Goal: Find specific page/section: Find specific page/section

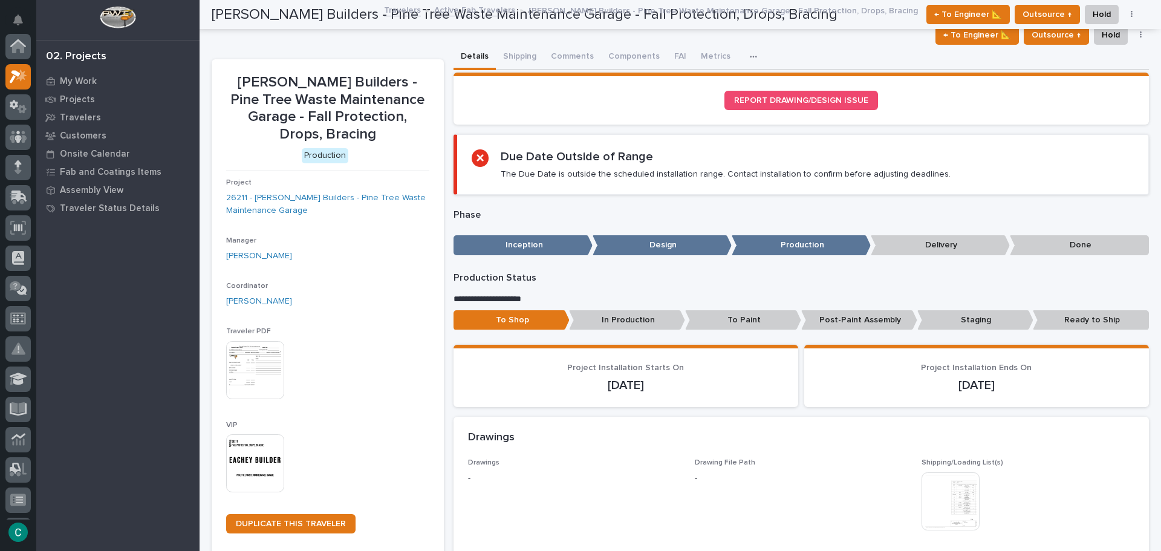
scroll to position [30, 0]
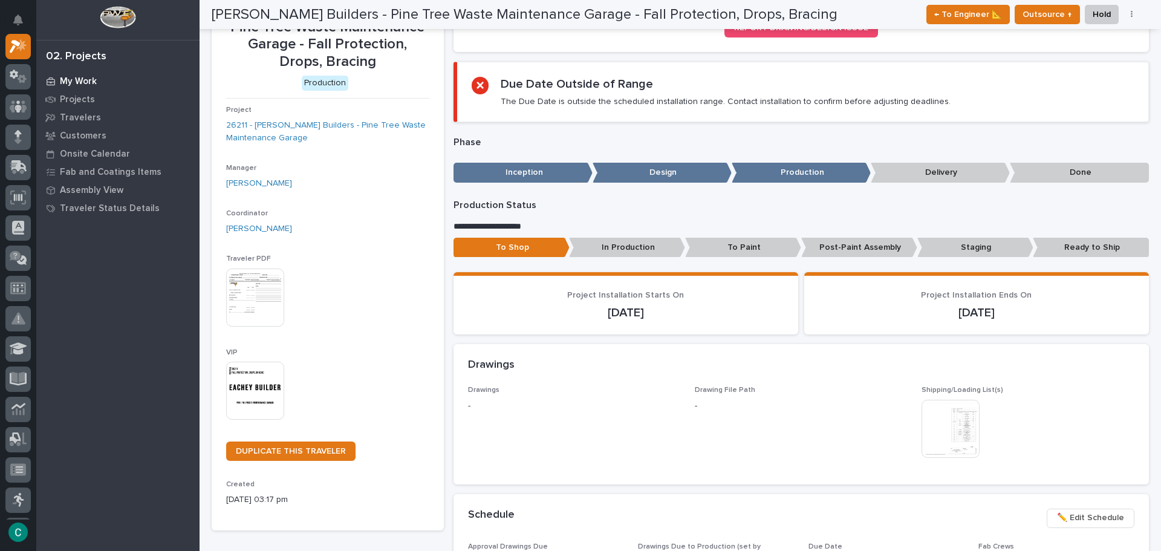
drag, startPoint x: 0, startPoint y: 0, endPoint x: 67, endPoint y: 82, distance: 105.6
click at [67, 82] on p "My Work" at bounding box center [78, 81] width 37 height 11
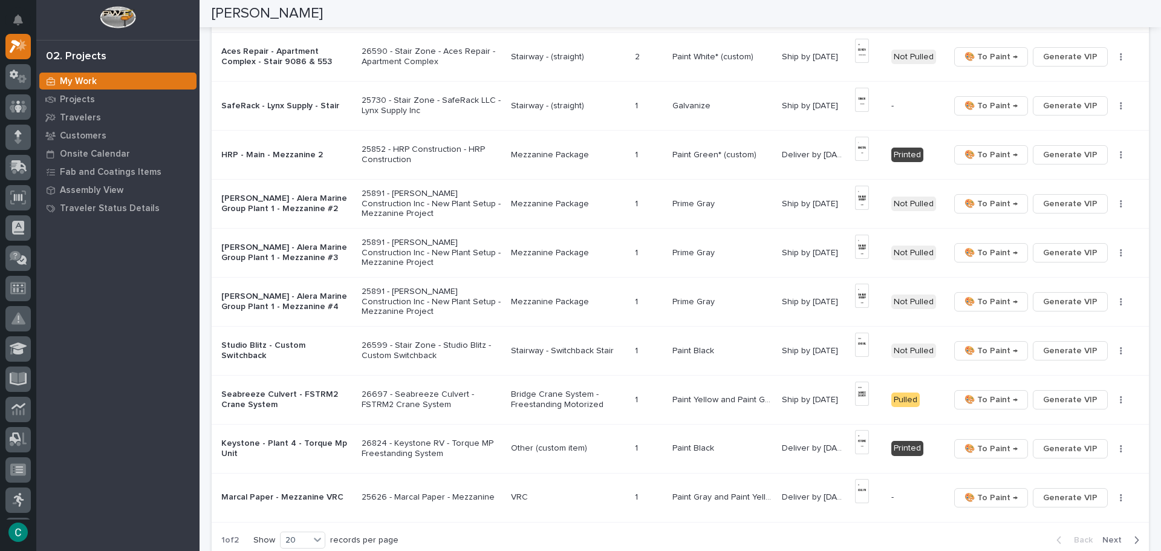
scroll to position [846, 0]
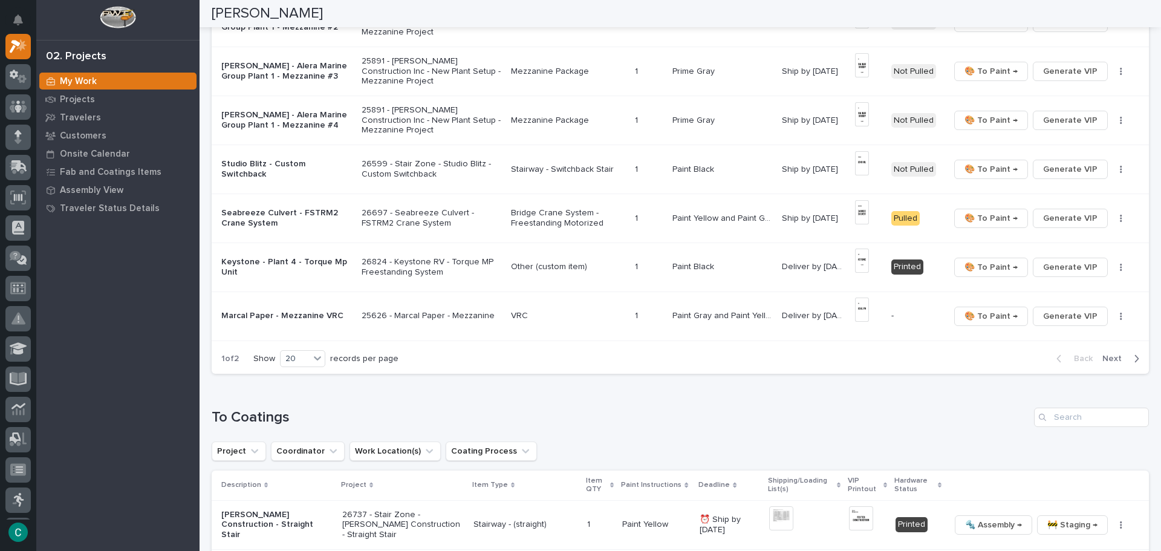
click at [1121, 359] on button "Next" at bounding box center [1122, 358] width 51 height 11
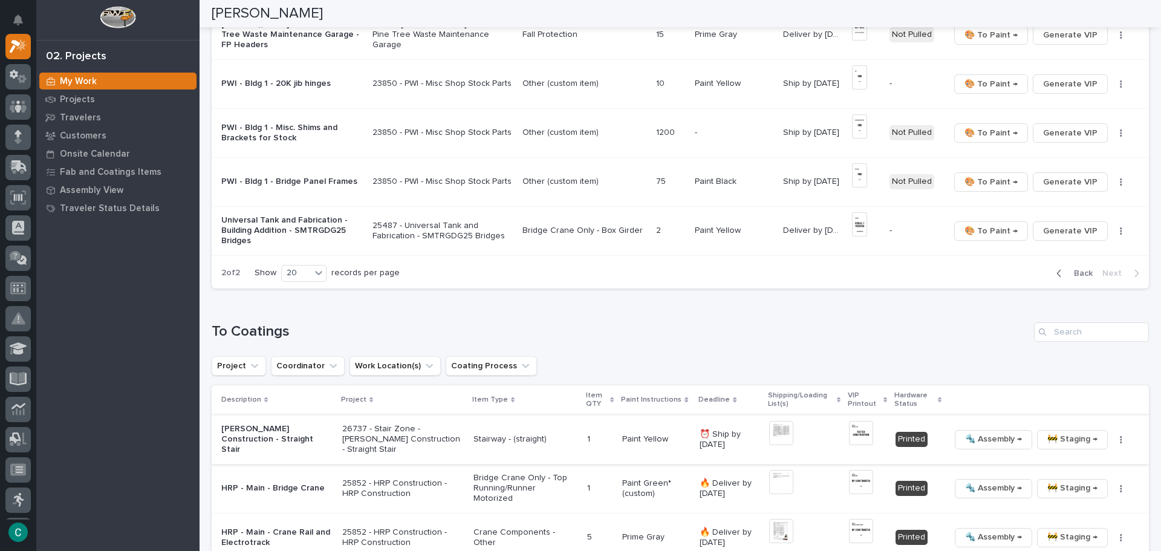
scroll to position [505, 0]
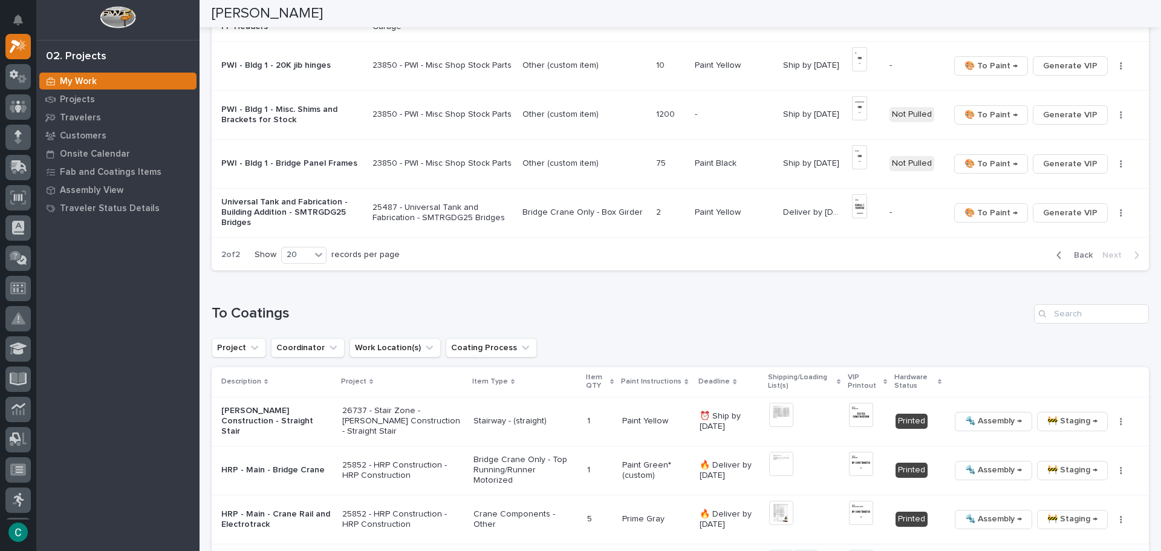
click at [1057, 254] on div "button" at bounding box center [1061, 255] width 10 height 11
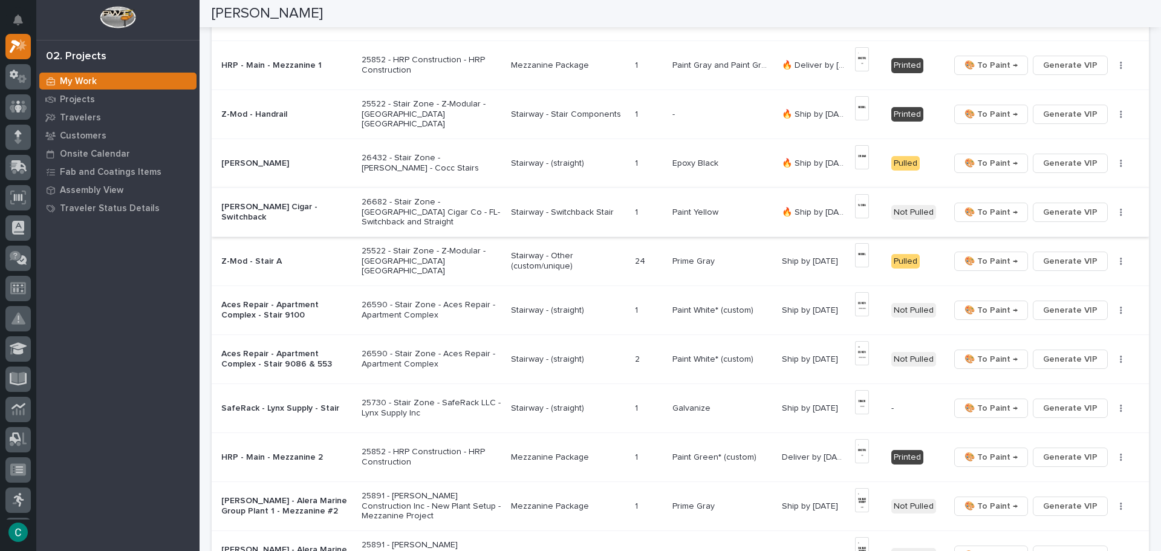
scroll to position [60, 0]
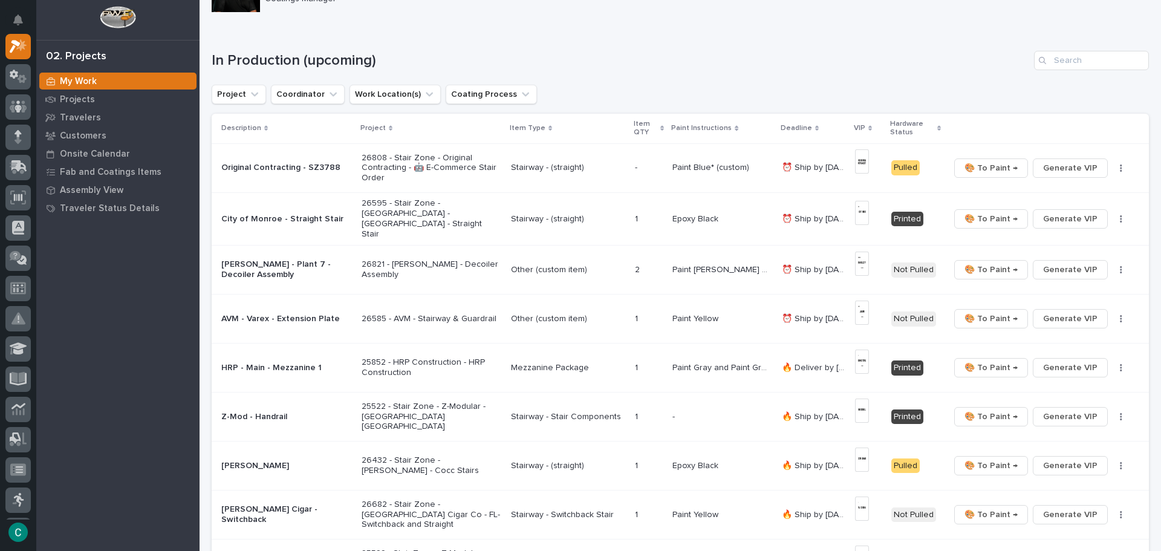
click at [707, 163] on p "Paint Blue* (custom)" at bounding box center [711, 166] width 79 height 13
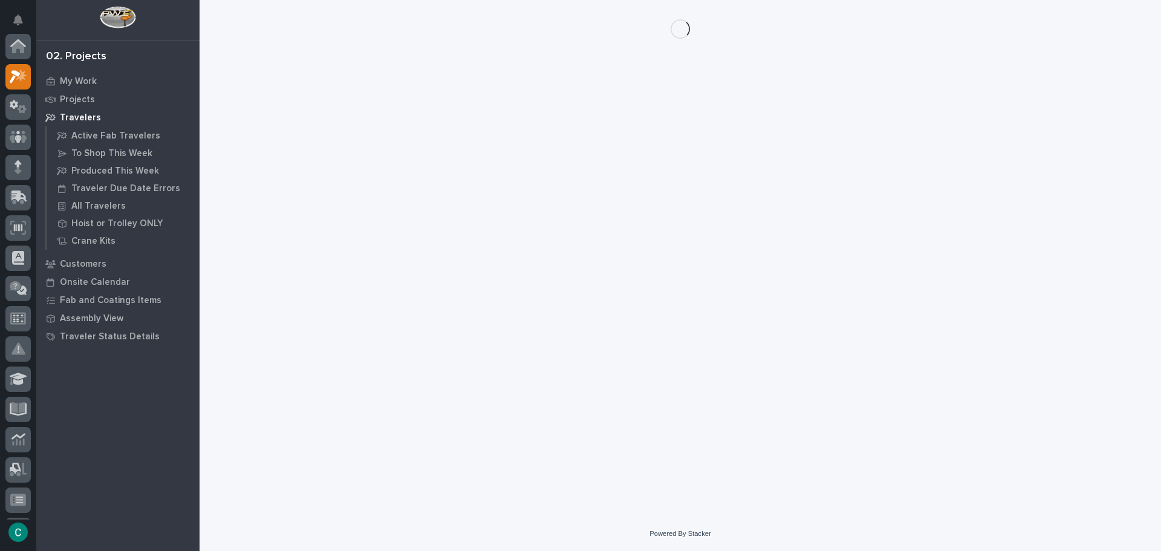
scroll to position [30, 0]
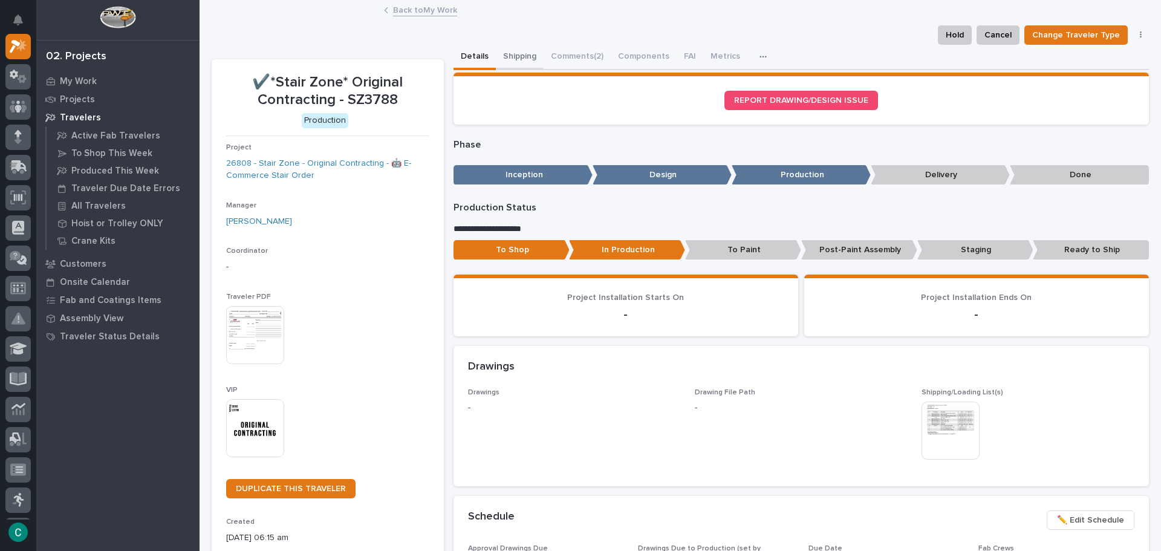
click at [524, 60] on button "Shipping" at bounding box center [520, 57] width 48 height 25
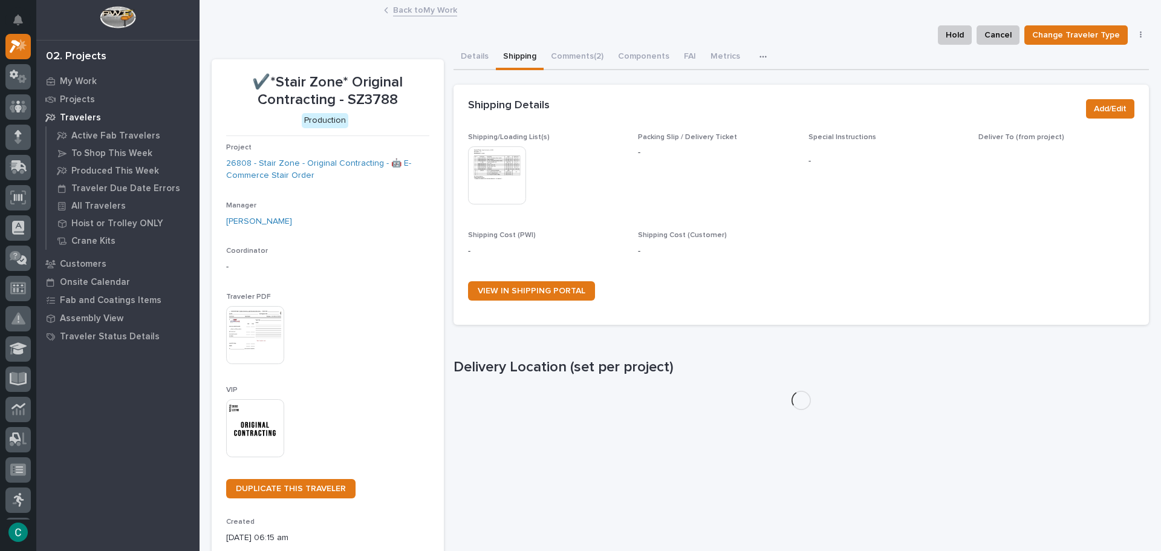
click at [499, 160] on img at bounding box center [497, 175] width 58 height 58
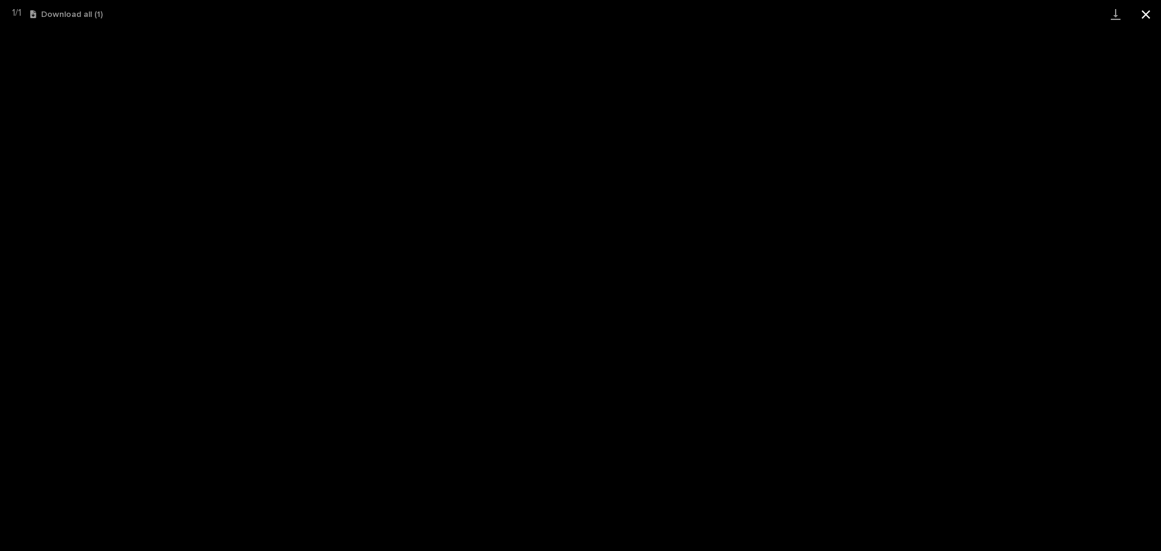
click at [1142, 11] on button "Close gallery" at bounding box center [1145, 14] width 30 height 28
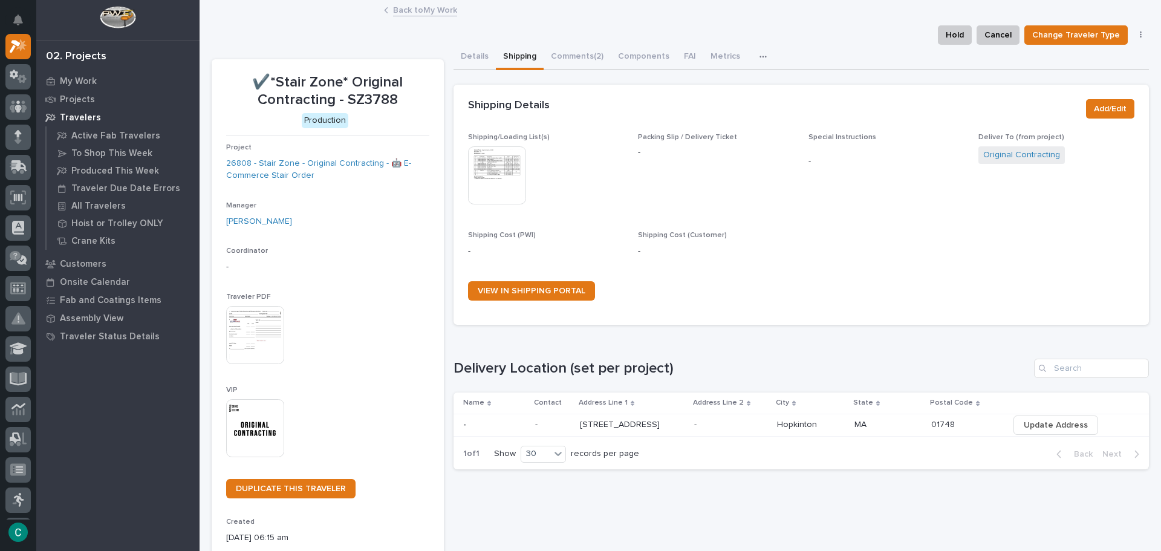
click at [399, 7] on link "Back to My Work" at bounding box center [425, 9] width 64 height 14
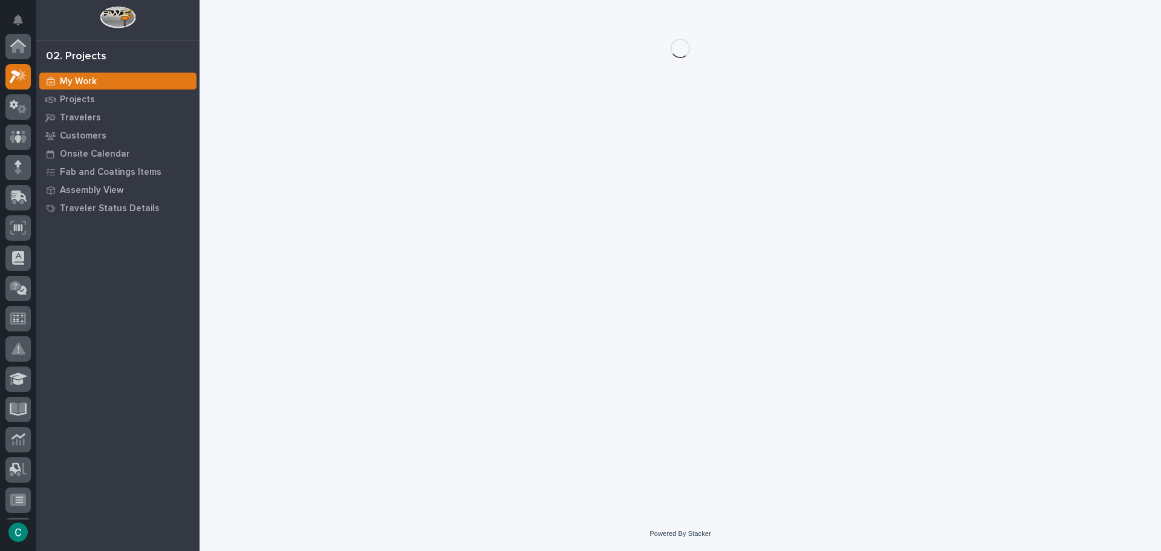
scroll to position [30, 0]
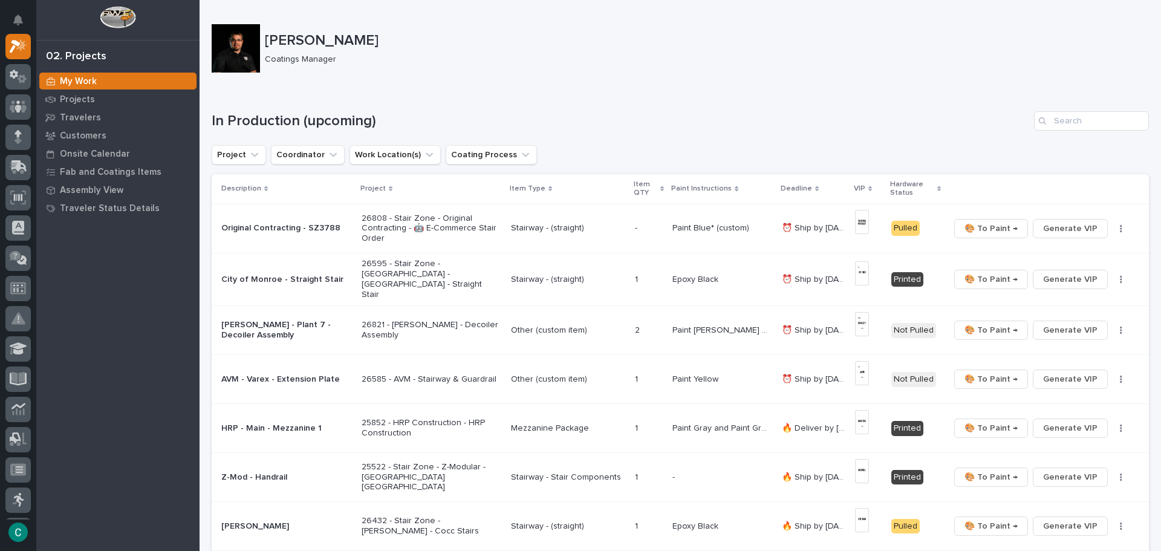
click at [242, 59] on div at bounding box center [236, 48] width 48 height 48
click at [241, 52] on div at bounding box center [236, 48] width 48 height 48
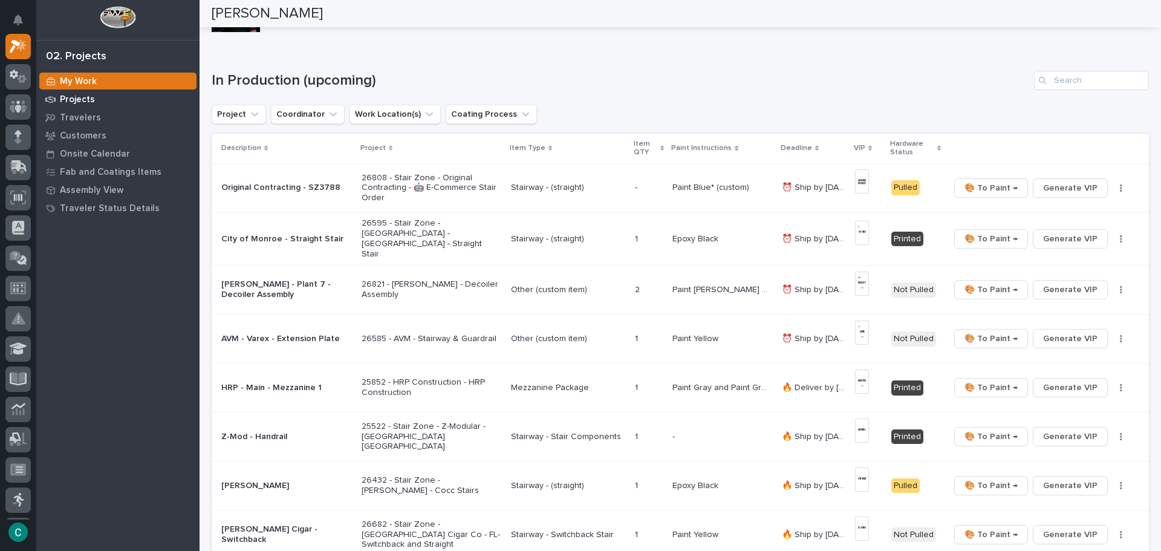
scroll to position [0, 0]
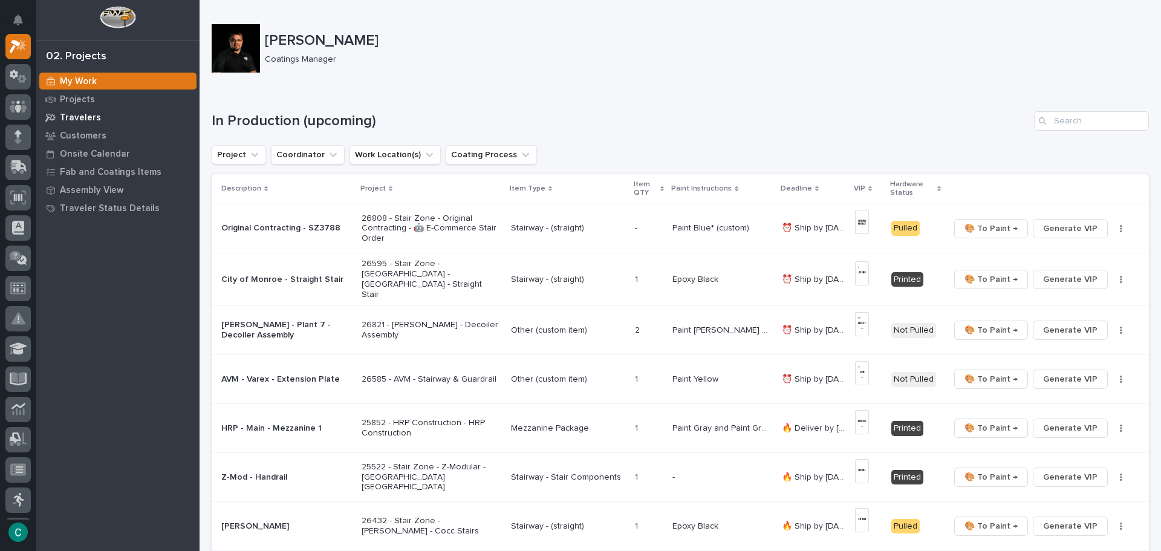
click at [92, 119] on p "Travelers" at bounding box center [80, 117] width 41 height 11
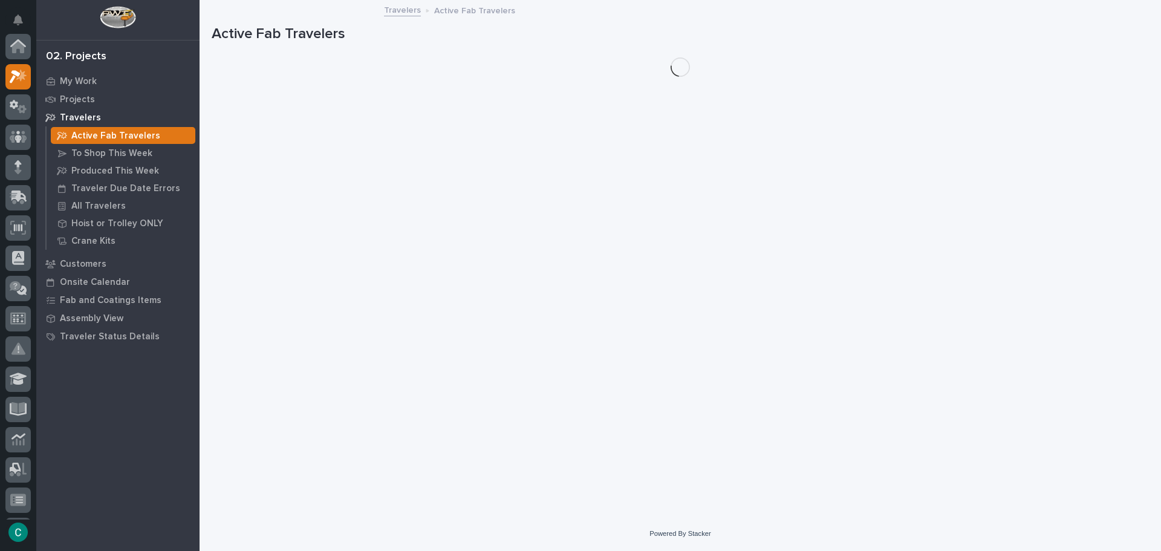
scroll to position [30, 0]
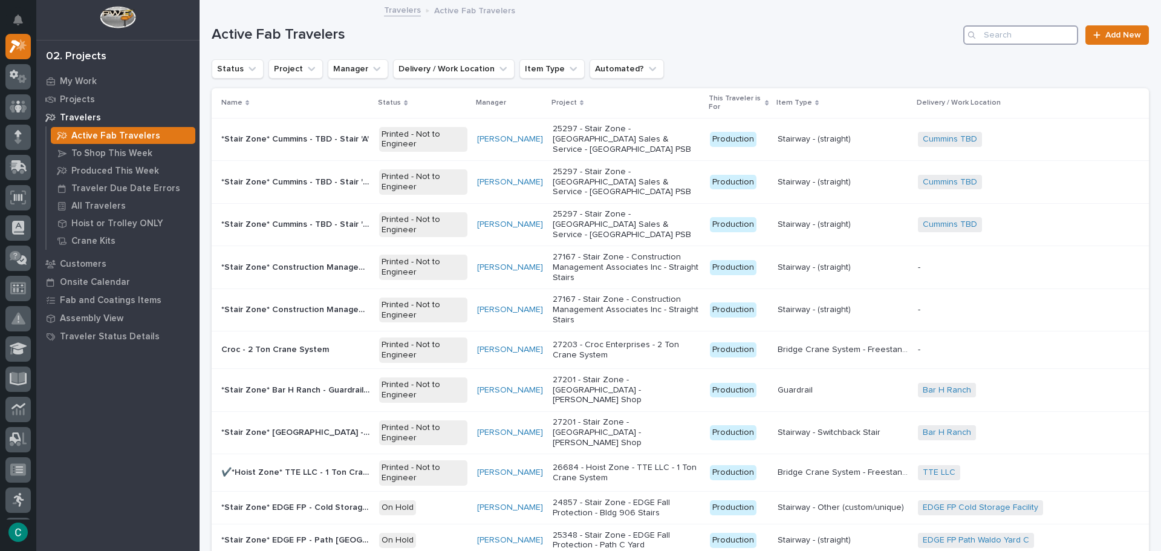
click at [999, 39] on input "Search" at bounding box center [1020, 34] width 115 height 19
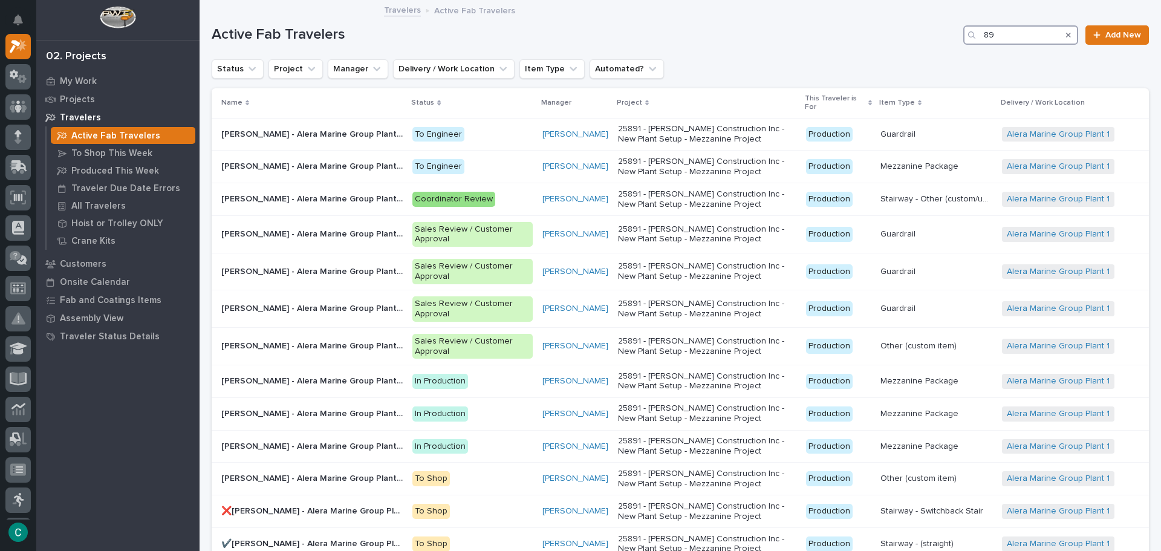
type input "8"
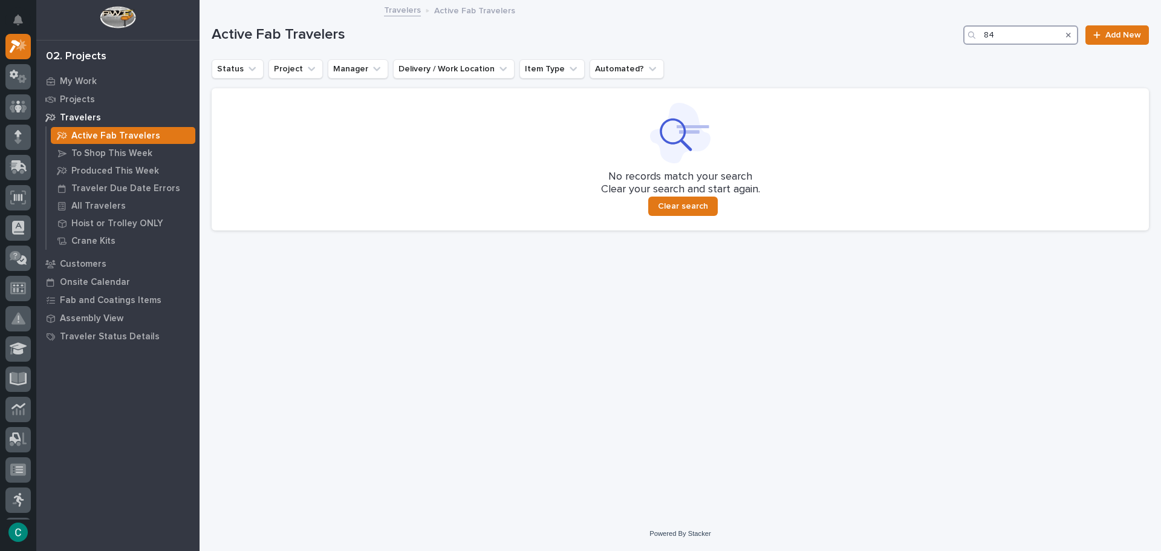
type input "8"
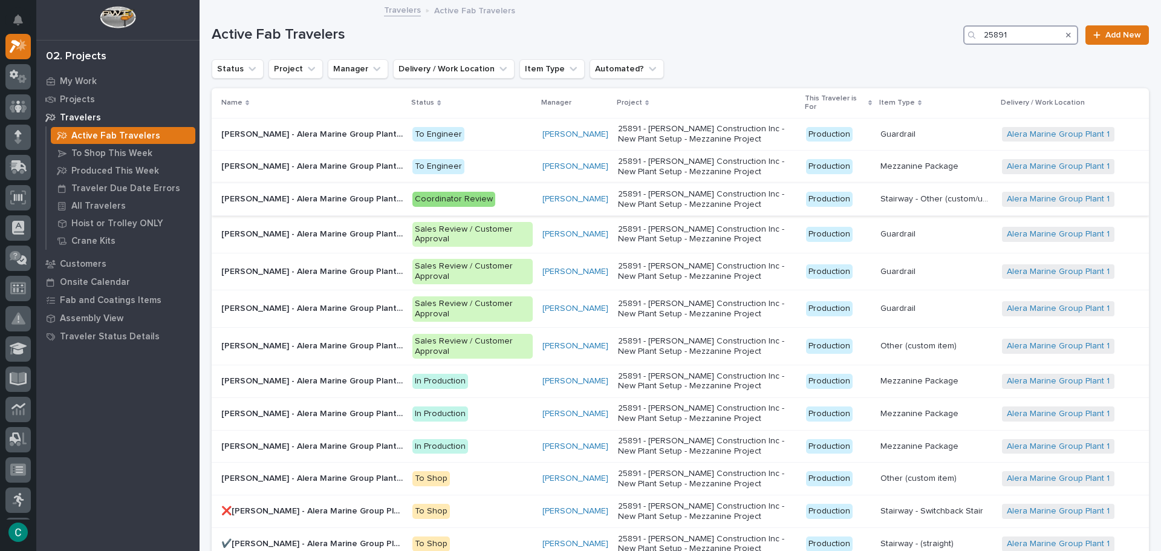
type input "25891"
click at [386, 198] on p "Wagner - Alera Marine Group Plant 1 - Office Custom Switchback Stairs" at bounding box center [313, 198] width 184 height 13
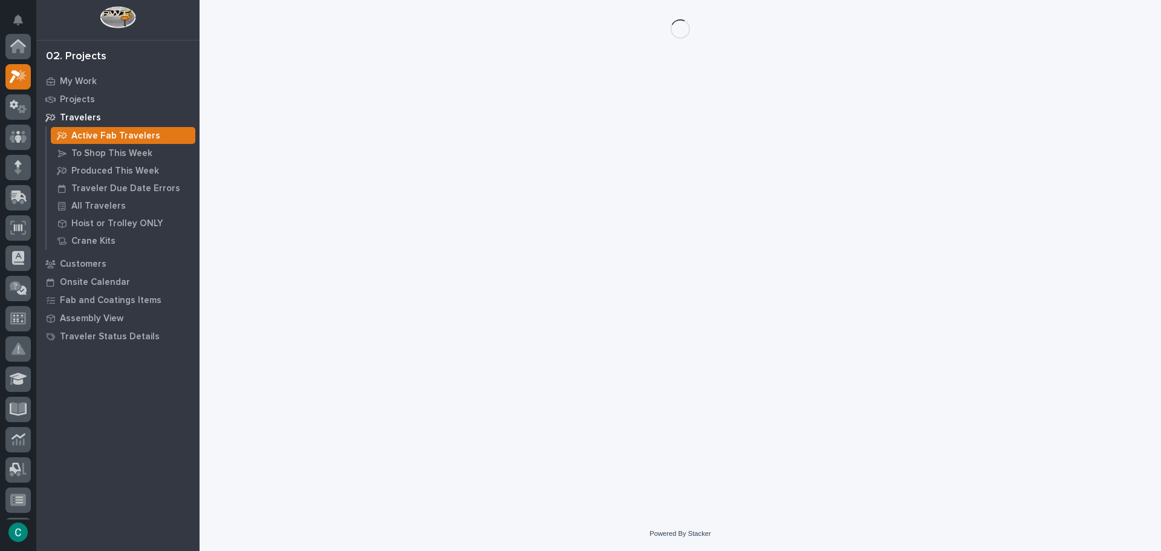
scroll to position [30, 0]
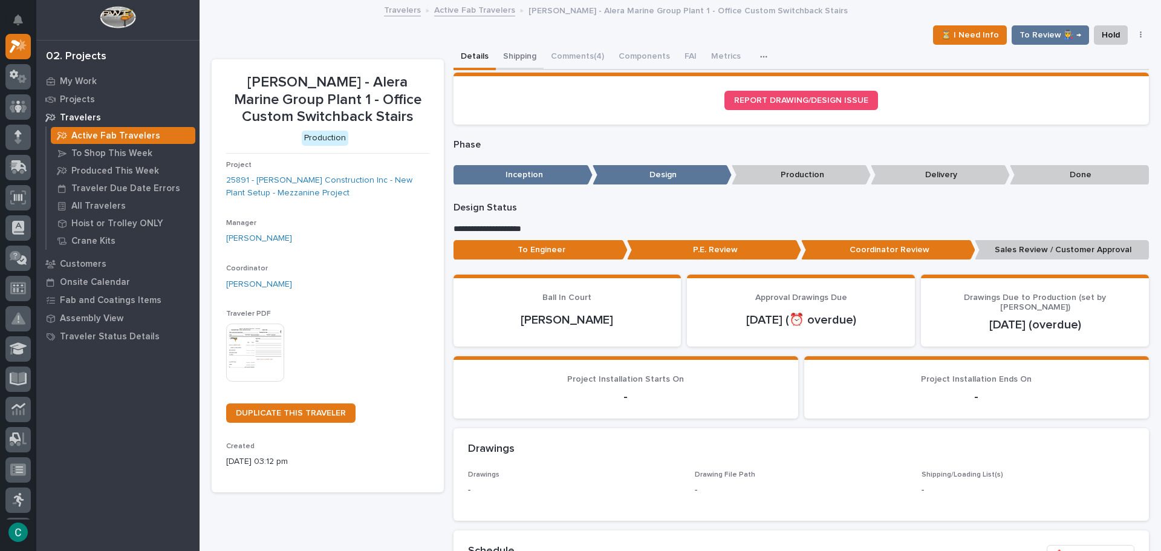
click at [509, 57] on button "Shipping" at bounding box center [520, 57] width 48 height 25
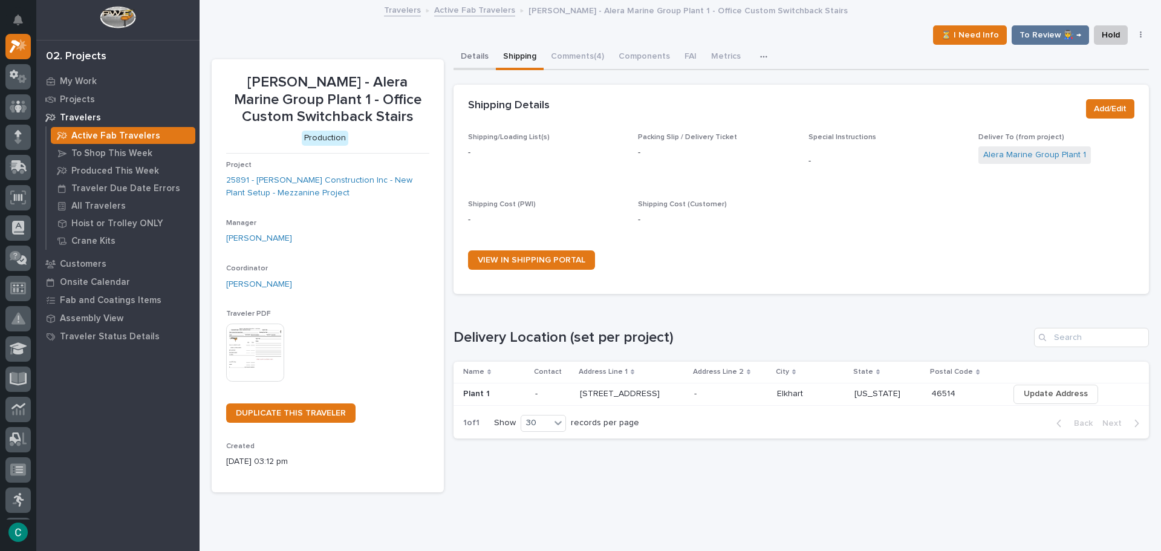
click at [476, 57] on button "Details" at bounding box center [474, 57] width 42 height 25
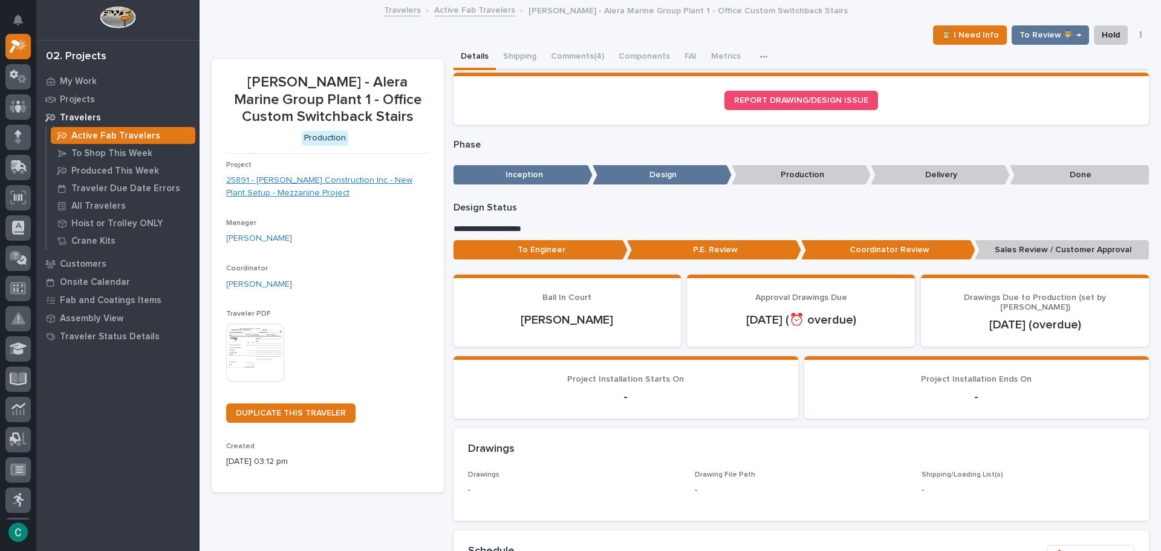
click at [283, 192] on link "25891 - [PERSON_NAME] Construction Inc - New Plant Setup - Mezzanine Project" at bounding box center [327, 186] width 203 height 25
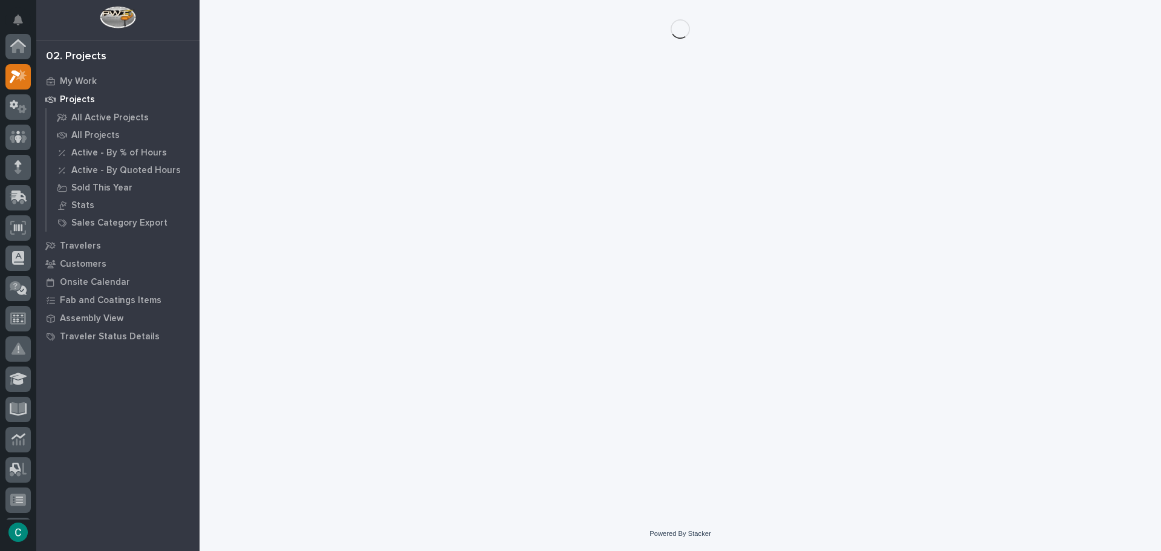
scroll to position [30, 0]
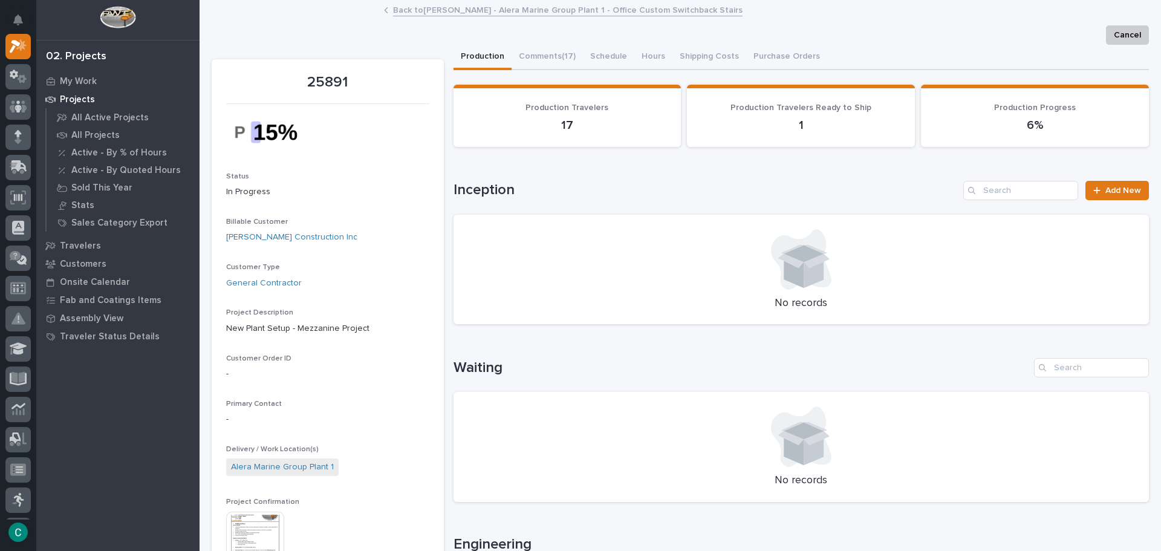
click at [264, 521] on img at bounding box center [255, 540] width 58 height 58
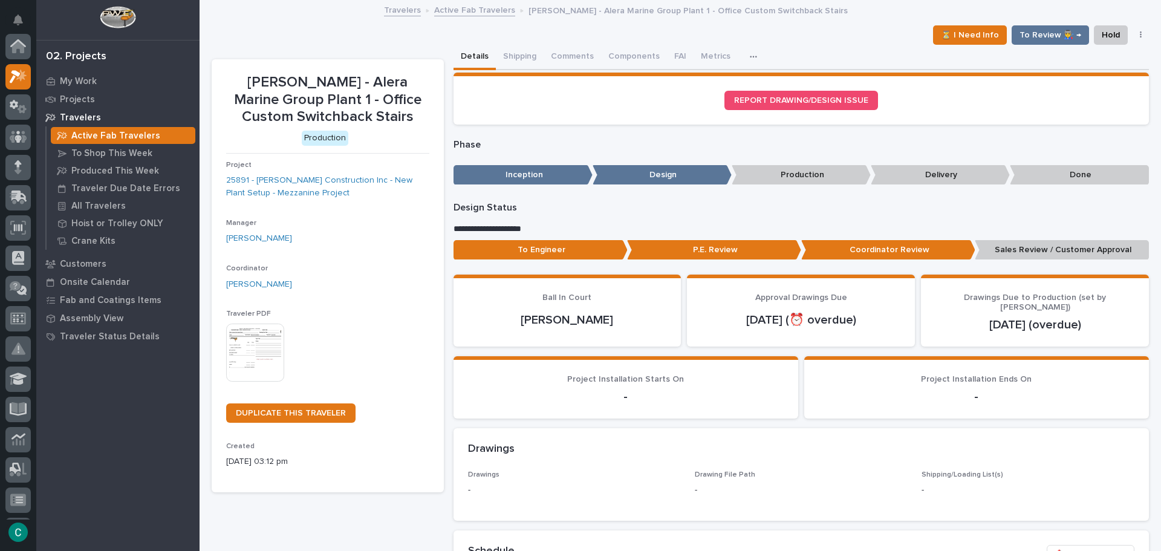
scroll to position [30, 0]
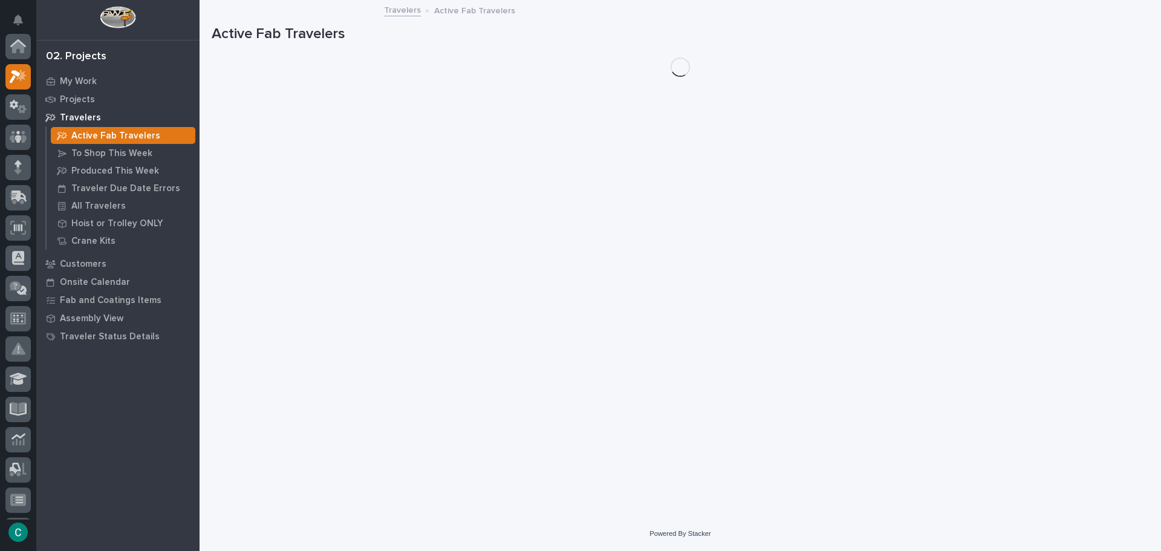
scroll to position [30, 0]
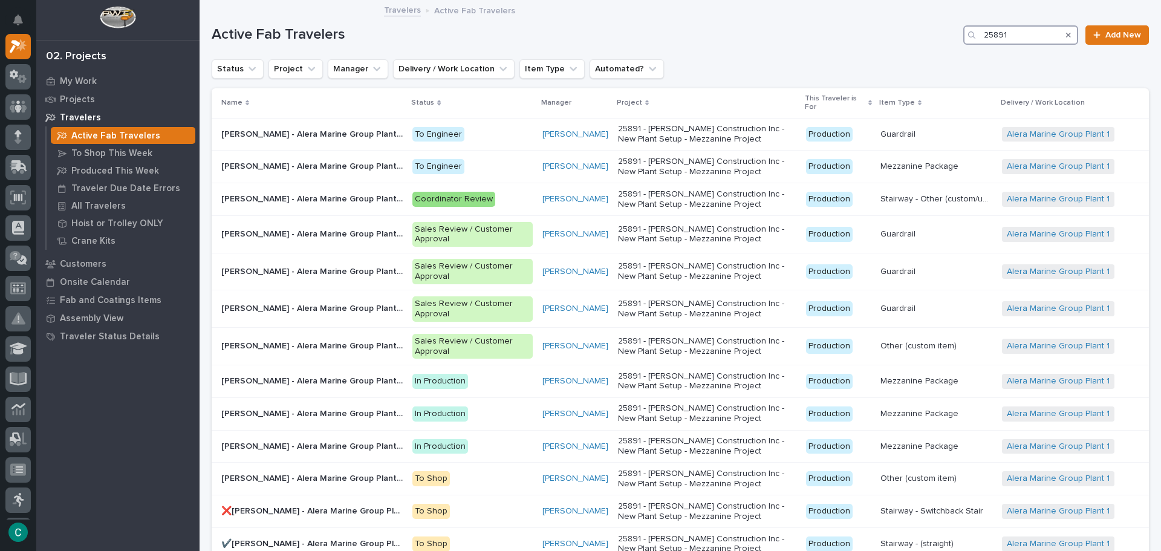
click at [989, 37] on input "25891" at bounding box center [1020, 34] width 115 height 19
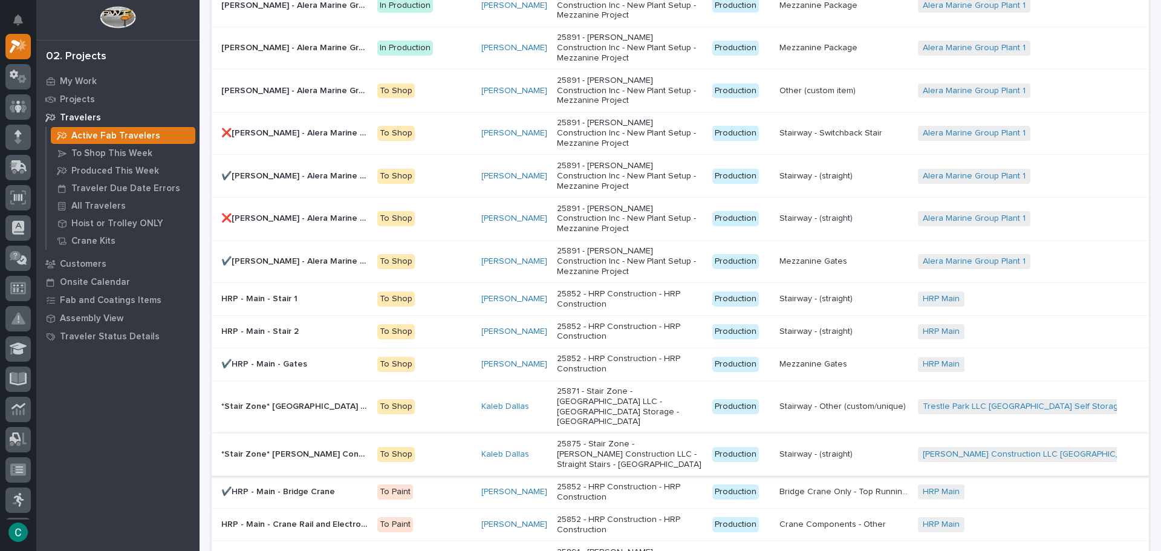
scroll to position [644, 0]
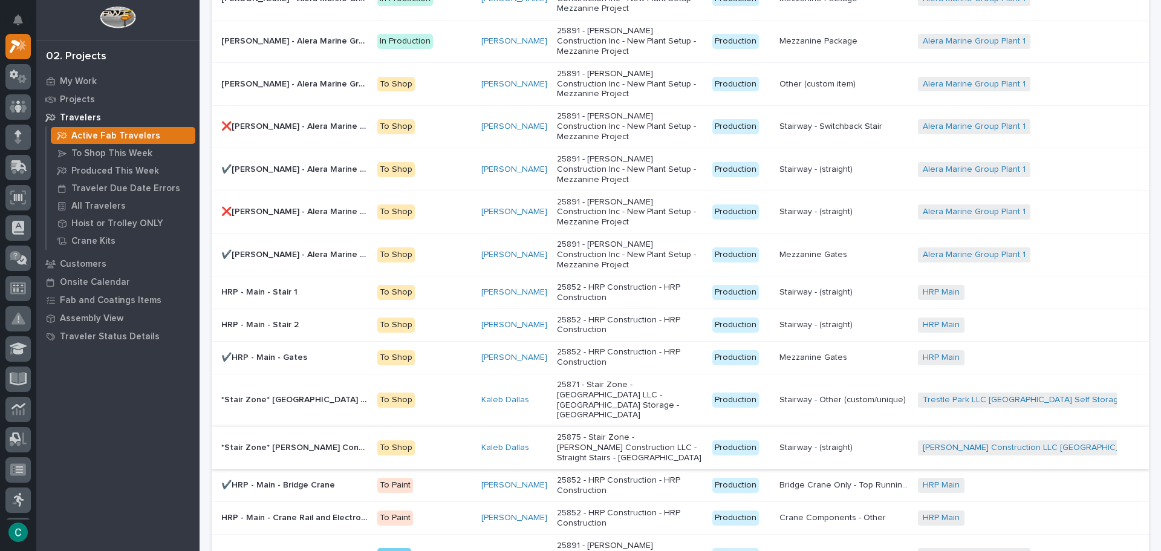
type input "258"
click at [337, 440] on p "*Stair Zone* Landon W Roberts Construction LLC - Lemon Hill - Straight Stairs" at bounding box center [295, 446] width 149 height 13
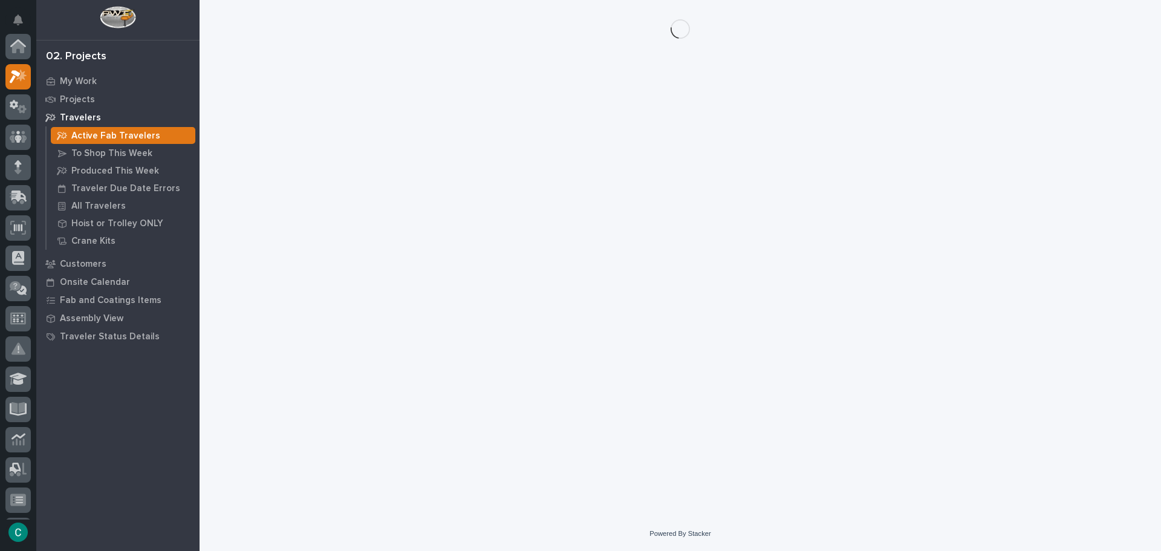
scroll to position [30, 0]
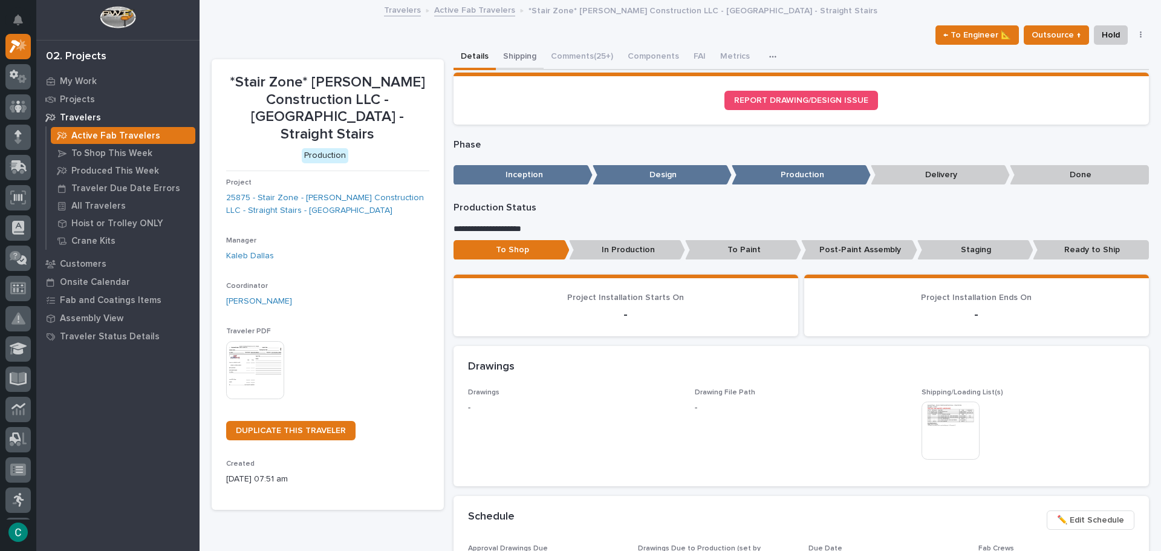
click at [512, 50] on button "Shipping" at bounding box center [520, 57] width 48 height 25
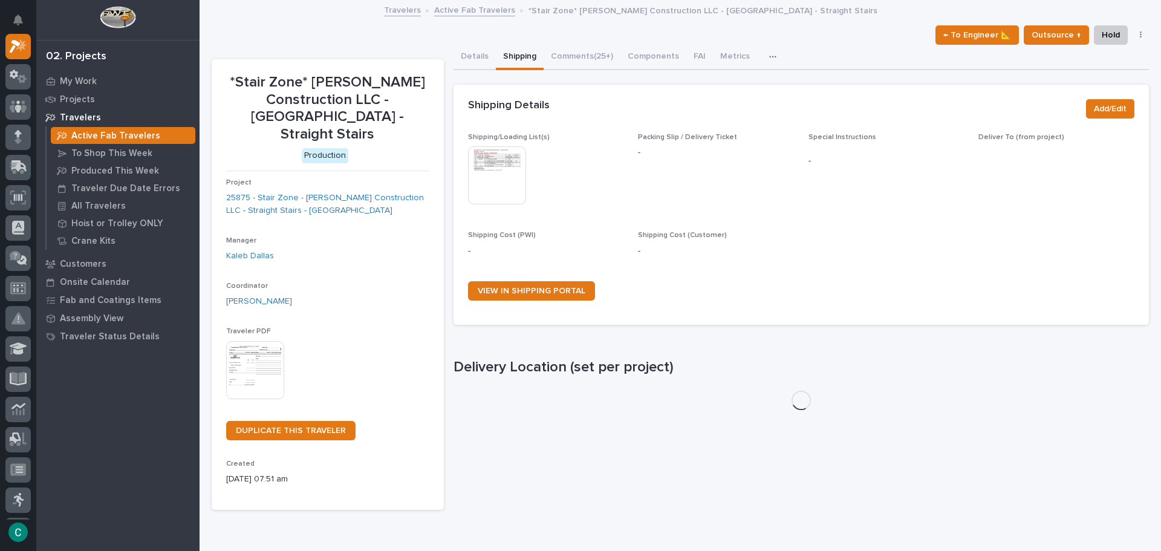
click at [496, 166] on img at bounding box center [497, 175] width 58 height 58
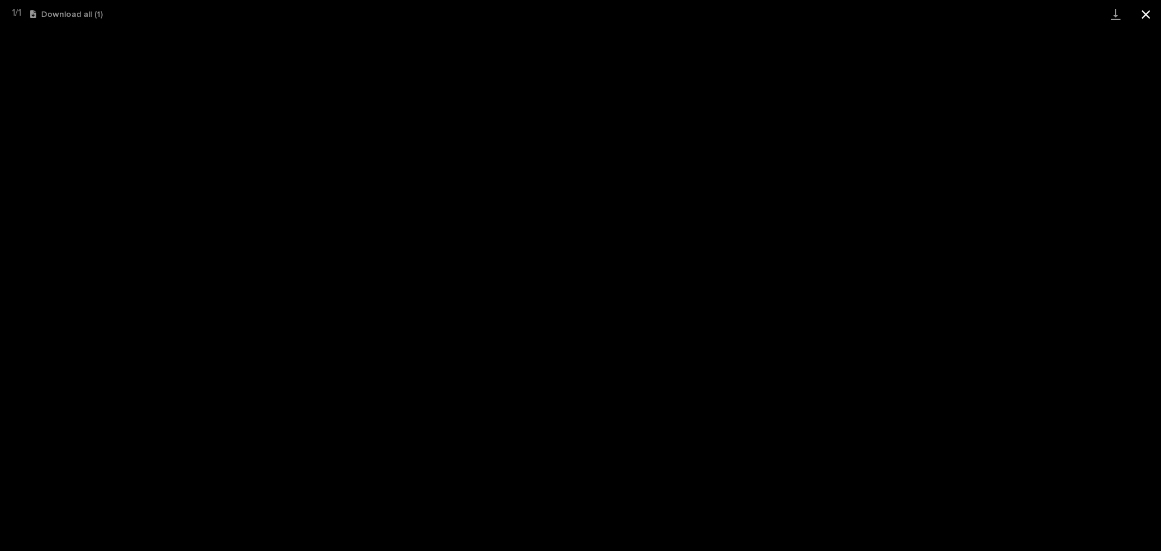
click at [1142, 15] on button "Close gallery" at bounding box center [1145, 14] width 30 height 28
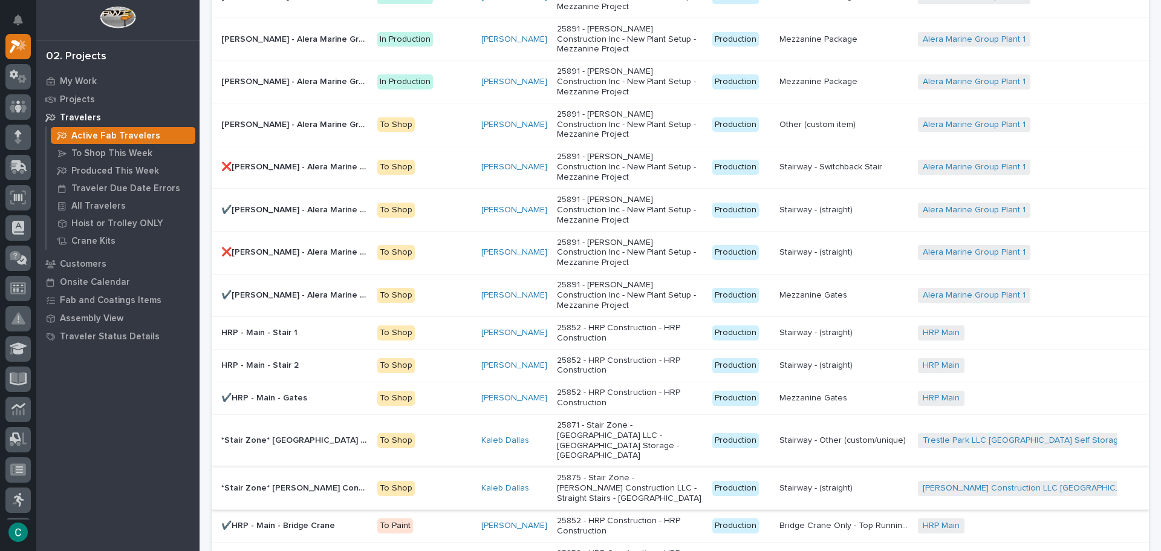
scroll to position [604, 0]
click at [323, 432] on p "*Stair Zone* Trestle Park LLC - Trestle Park Self Storage - Trestle Park Storag…" at bounding box center [295, 438] width 149 height 13
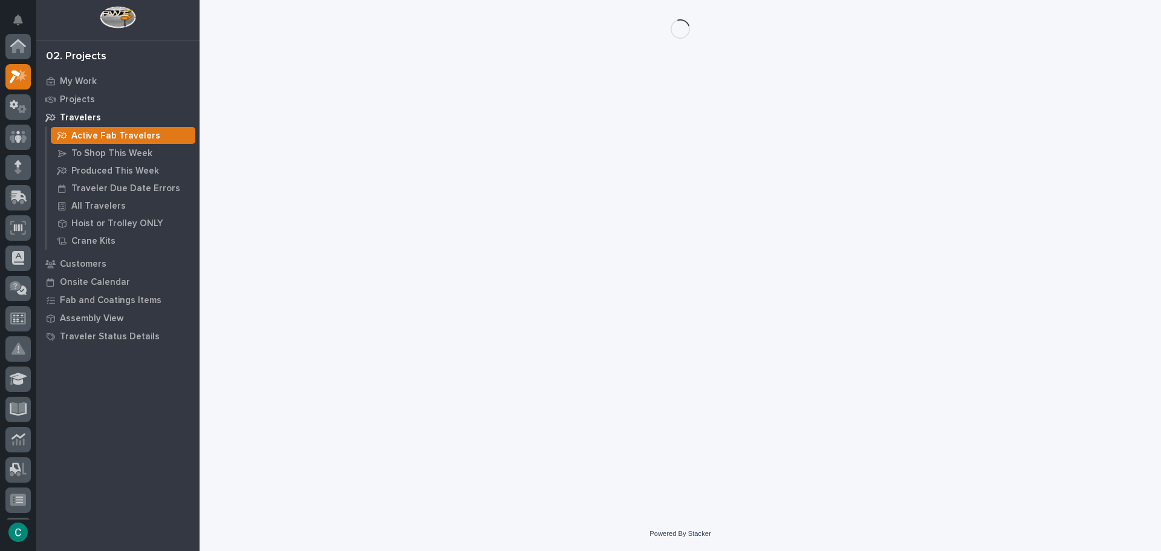
scroll to position [30, 0]
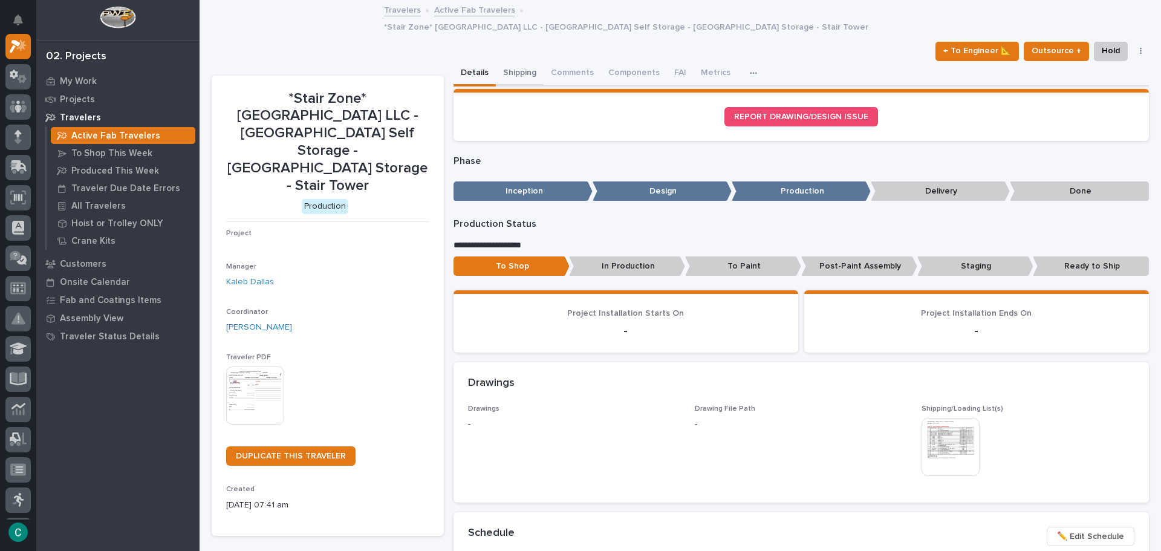
click at [503, 61] on button "Shipping" at bounding box center [520, 73] width 48 height 25
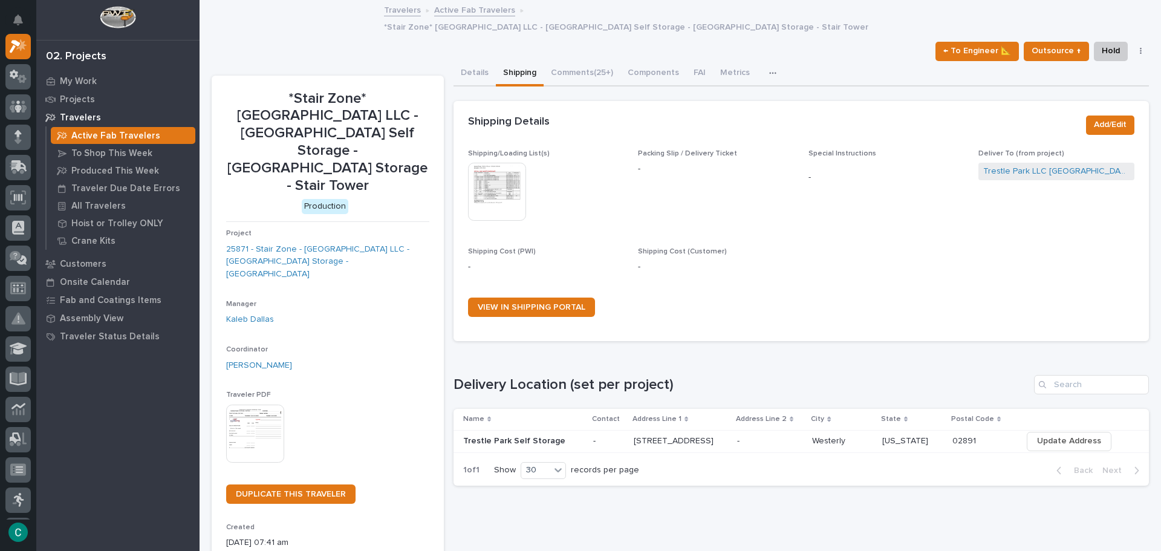
click at [486, 170] on img at bounding box center [497, 192] width 58 height 58
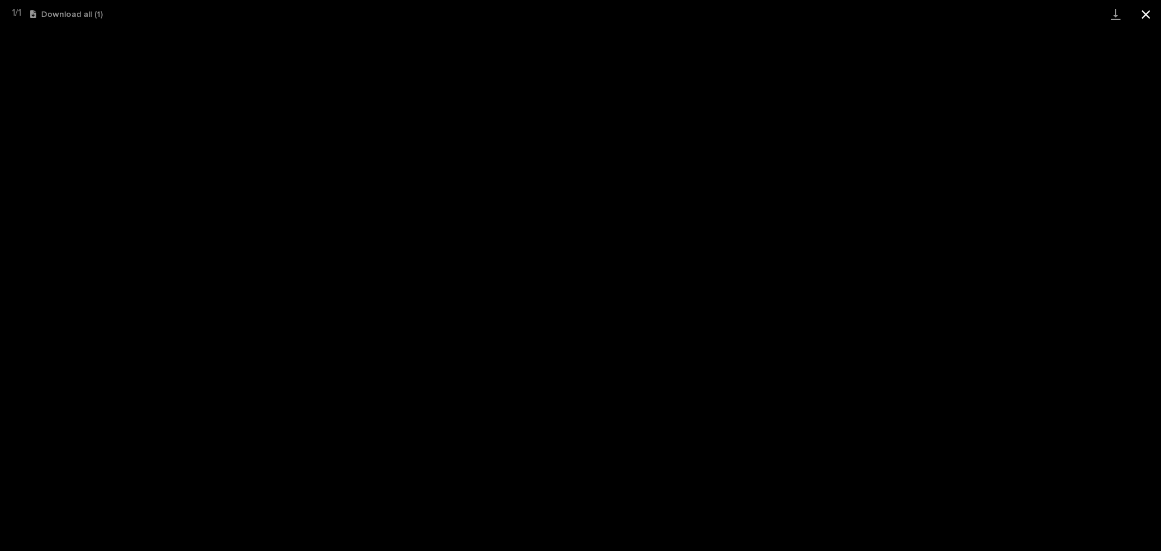
click at [1145, 10] on button "Close gallery" at bounding box center [1145, 14] width 30 height 28
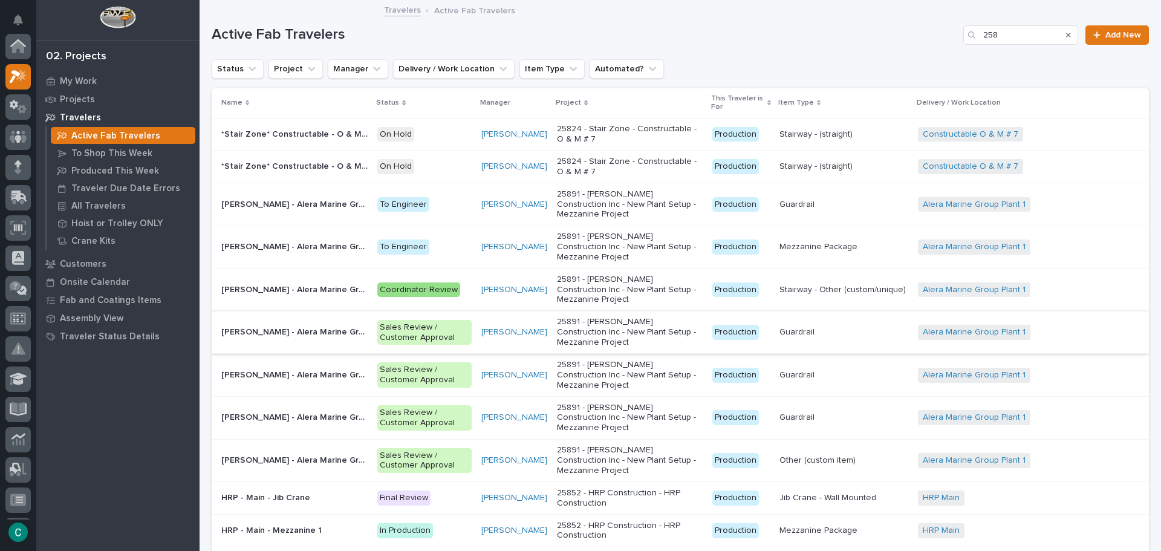
scroll to position [30, 0]
click at [1007, 42] on input "258" at bounding box center [1020, 34] width 115 height 19
type input "2"
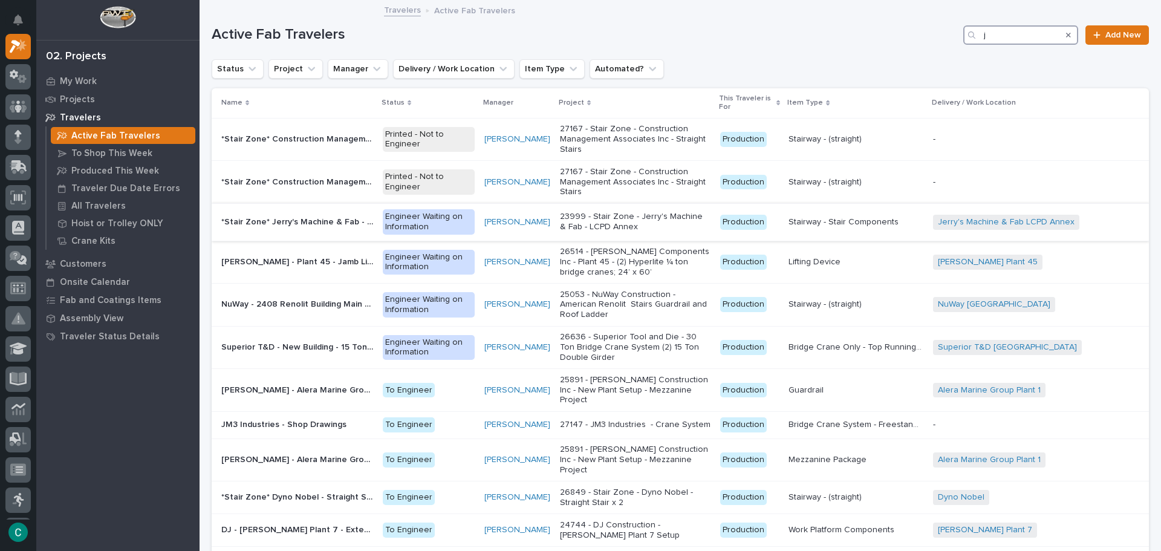
scroll to position [60, 0]
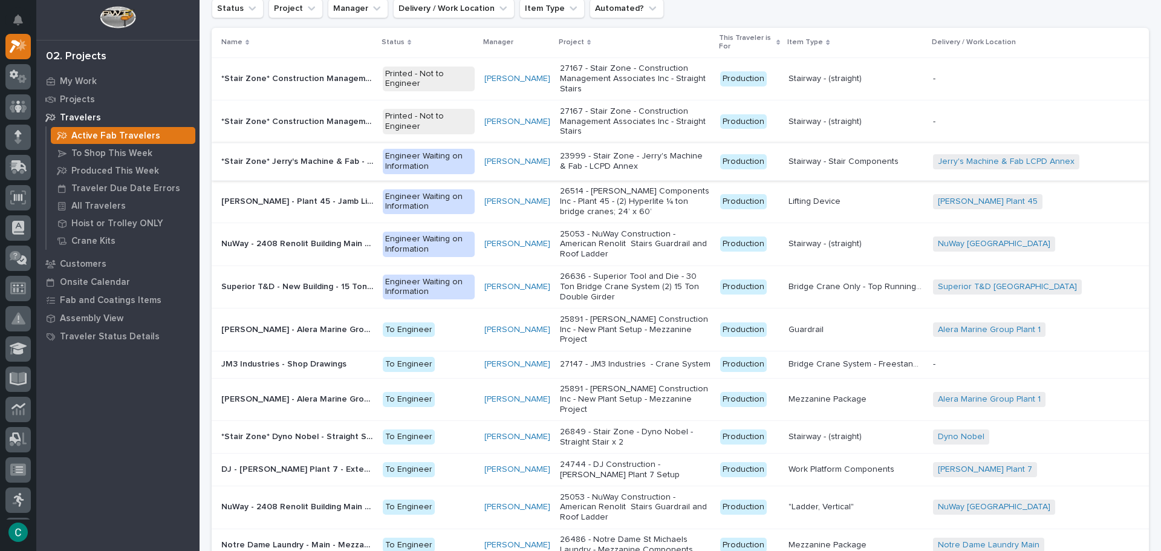
type input "j"
click at [343, 158] on p "*Stair Zone* Jerry's Machine & Fab - LCPD Annex - Interior Locker Room Stair Mod" at bounding box center [298, 160] width 154 height 13
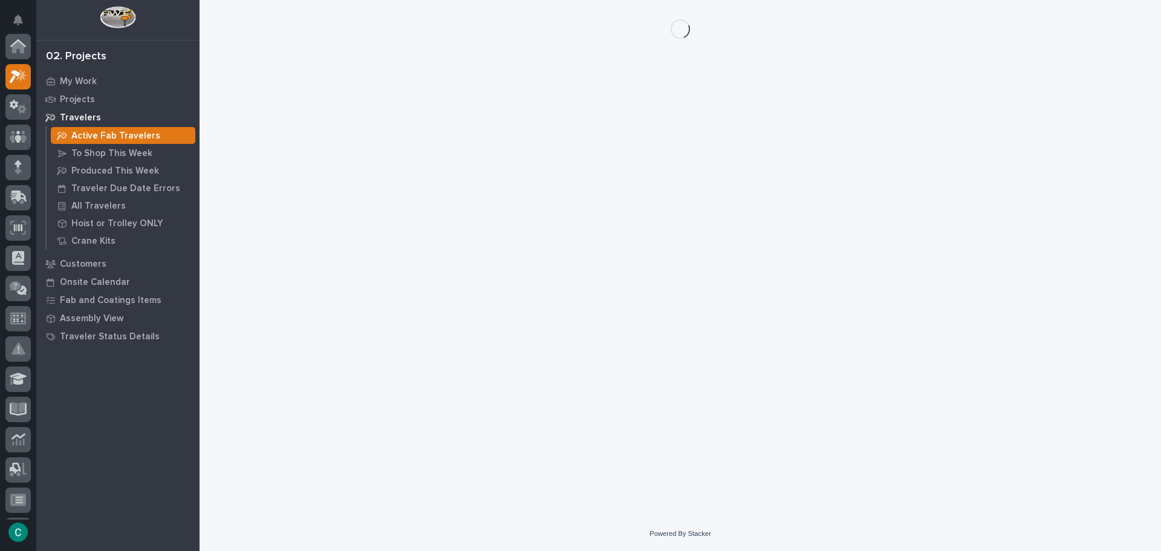
scroll to position [30, 0]
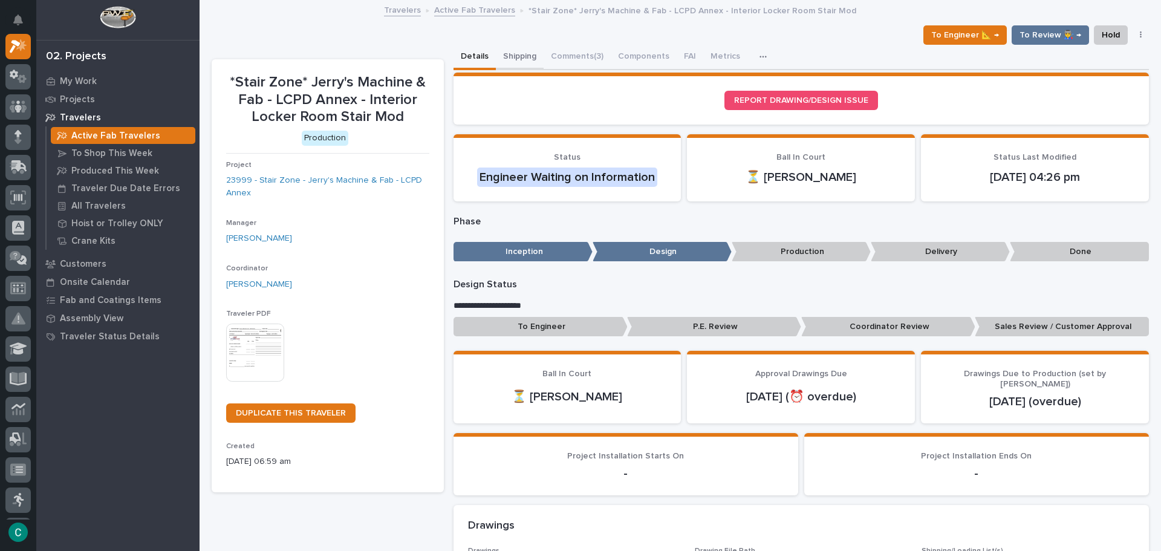
click at [501, 48] on button "Shipping" at bounding box center [520, 57] width 48 height 25
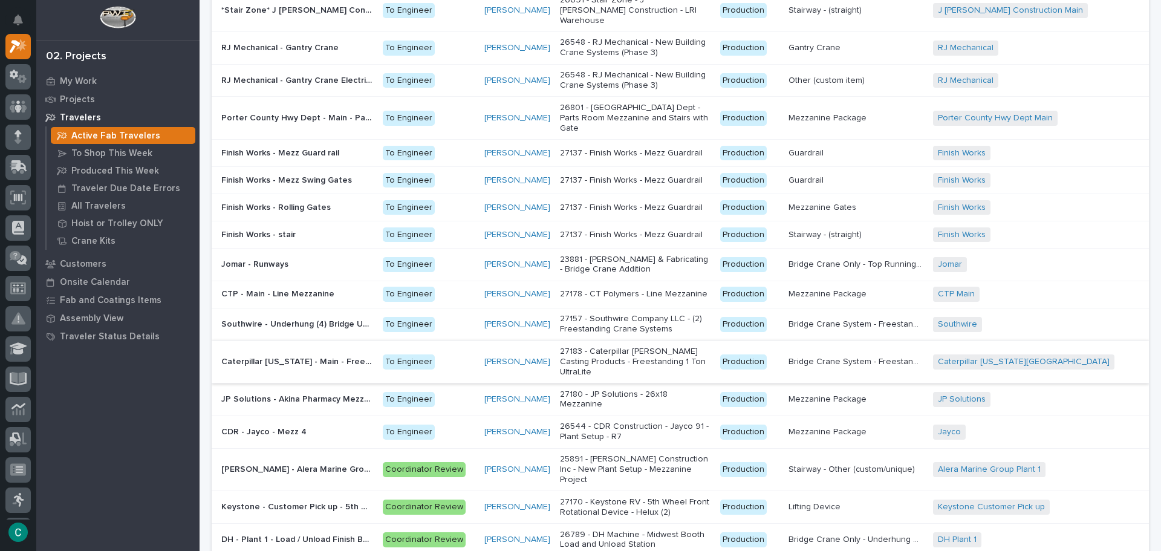
scroll to position [633, 0]
click at [614, 453] on p "25891 - [PERSON_NAME] Construction Inc - New Plant Setup - Mezzanine Project" at bounding box center [635, 468] width 151 height 30
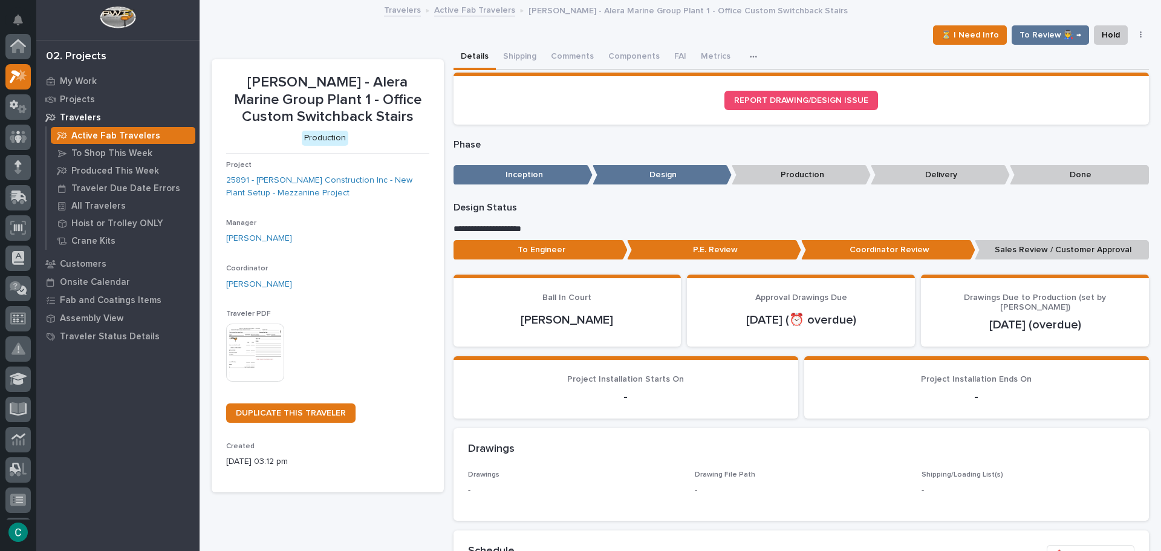
scroll to position [30, 0]
click at [519, 62] on button "Shipping" at bounding box center [520, 57] width 48 height 25
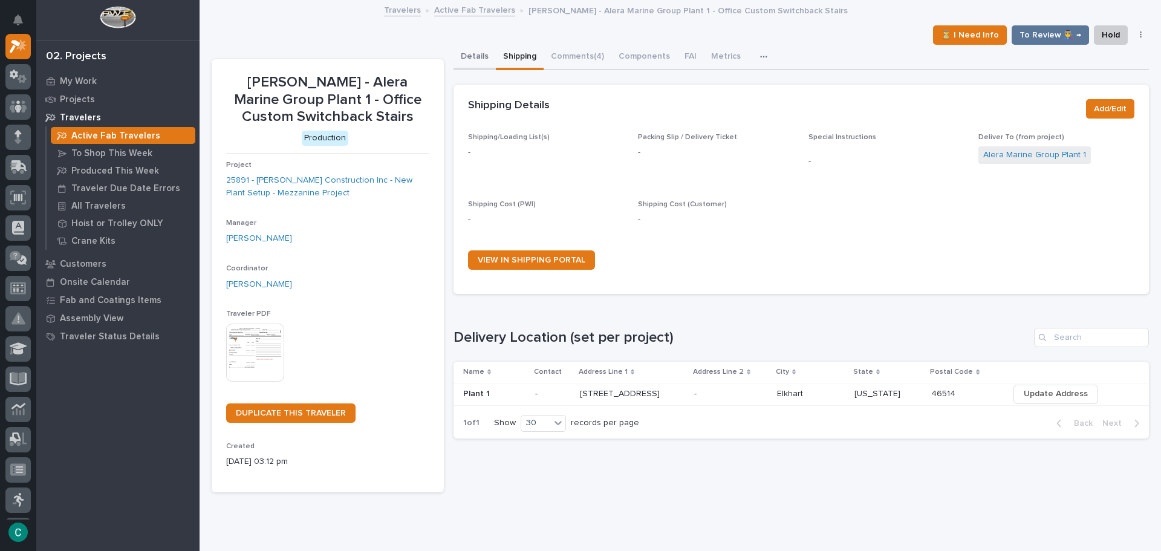
click at [475, 56] on button "Details" at bounding box center [474, 57] width 42 height 25
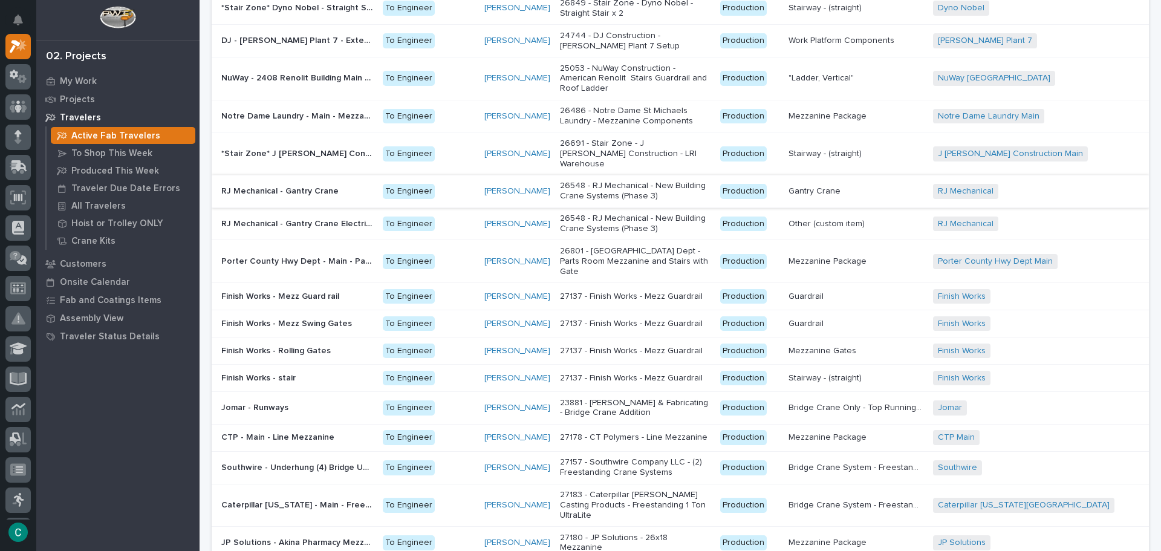
scroll to position [665, 0]
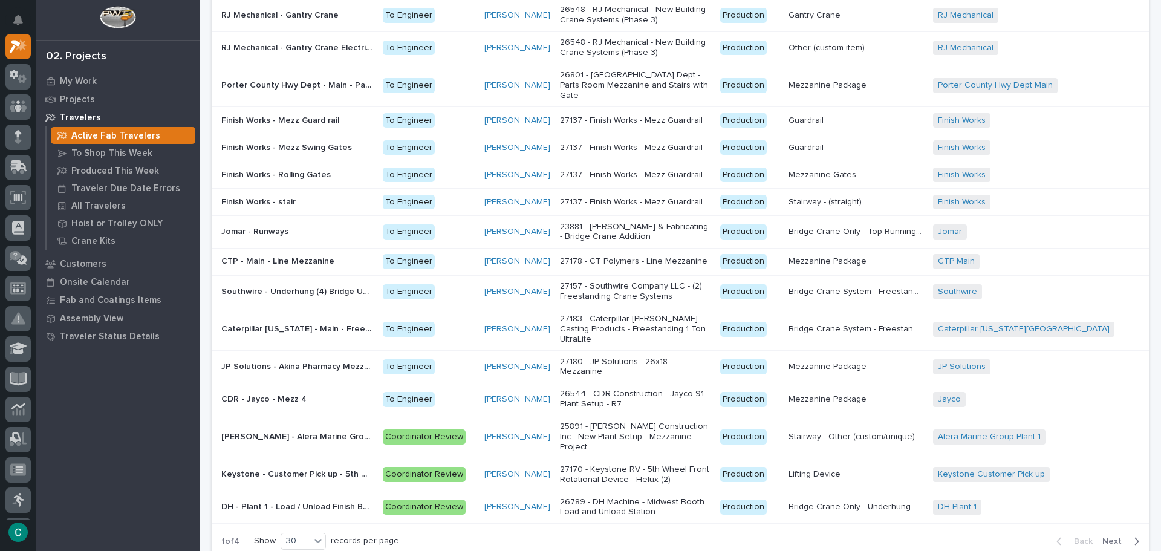
click at [1110, 536] on span "Next" at bounding box center [1115, 541] width 27 height 11
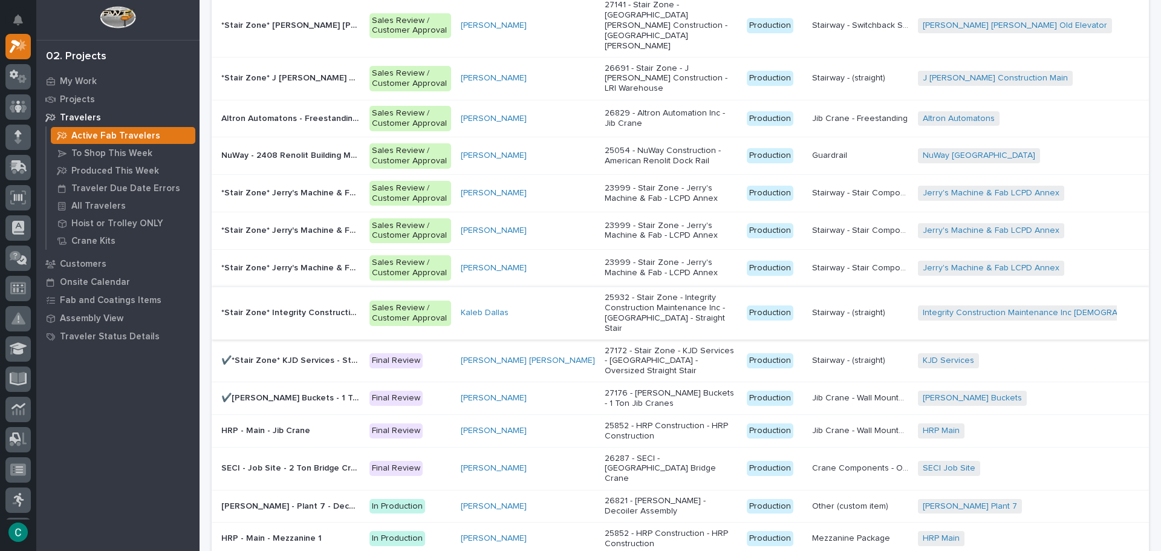
scroll to position [786, 0]
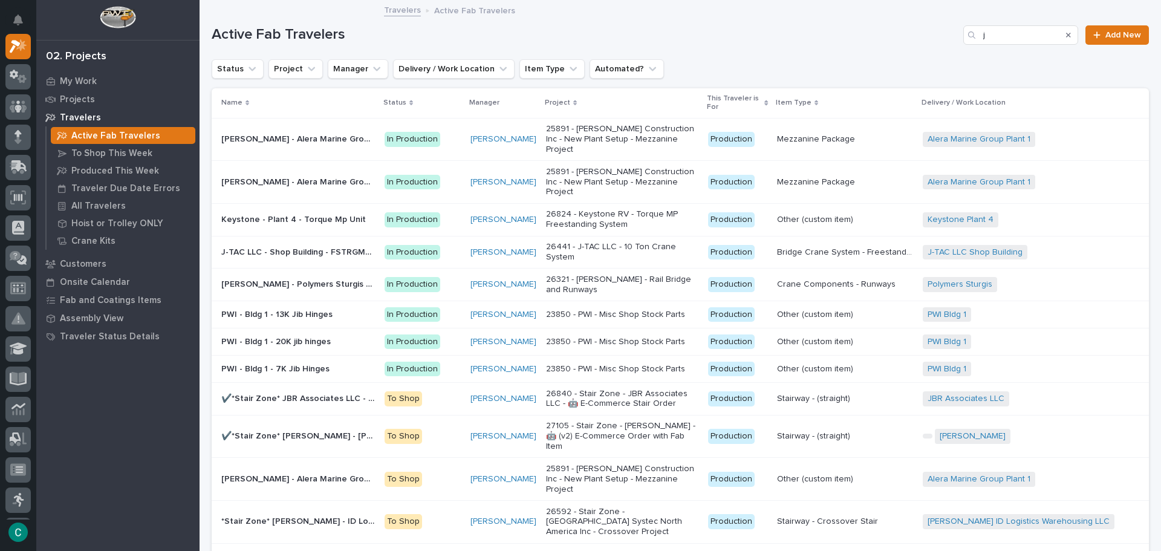
click at [608, 389] on p "26840 - Stair Zone - JBR Associates LLC - 🤖 E-Commerce Stair Order" at bounding box center [622, 399] width 152 height 21
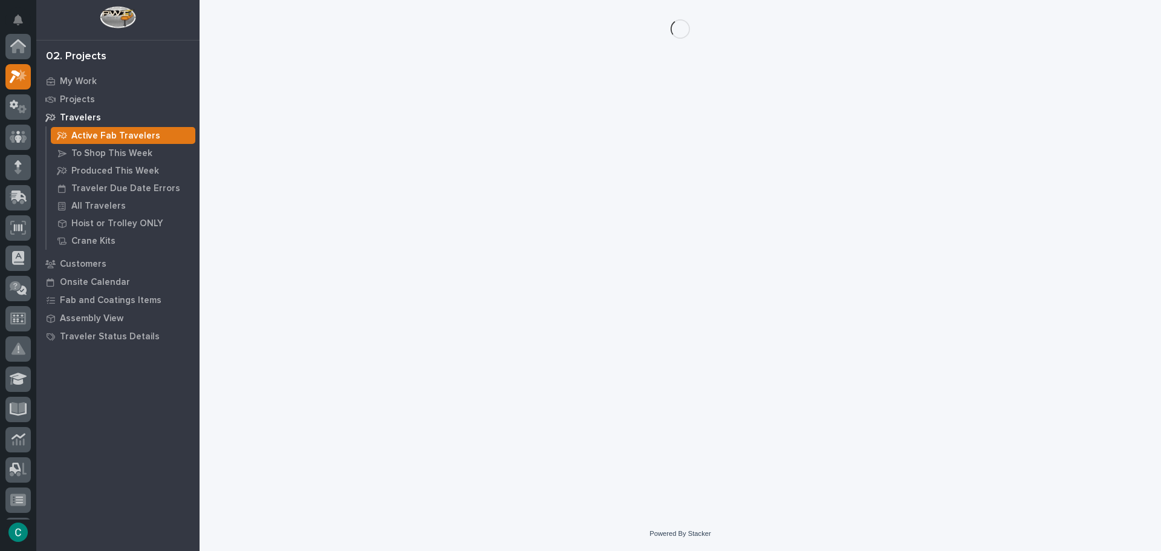
scroll to position [30, 0]
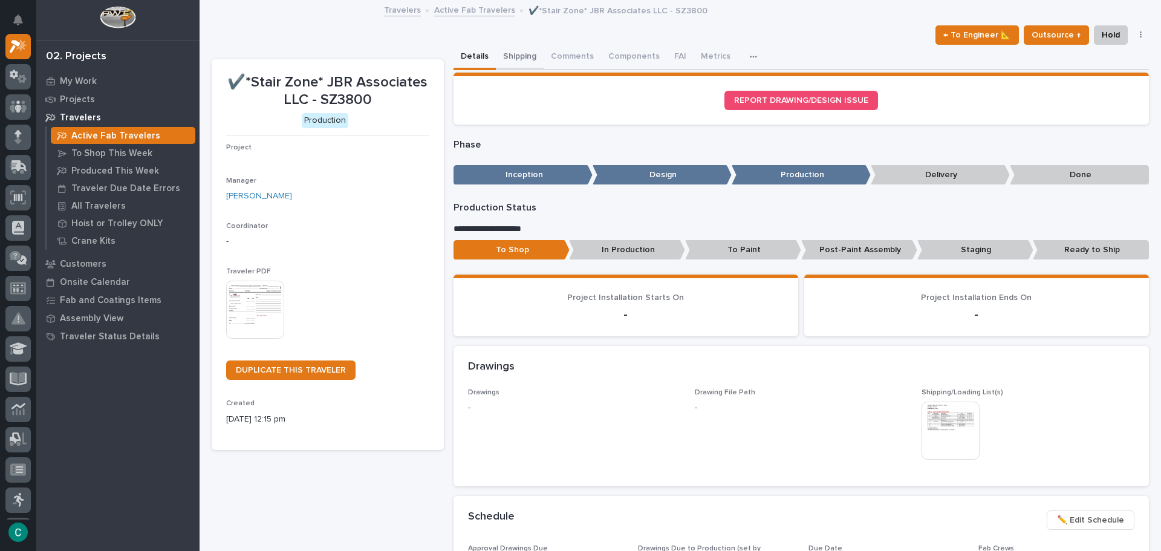
click at [507, 52] on button "Shipping" at bounding box center [520, 57] width 48 height 25
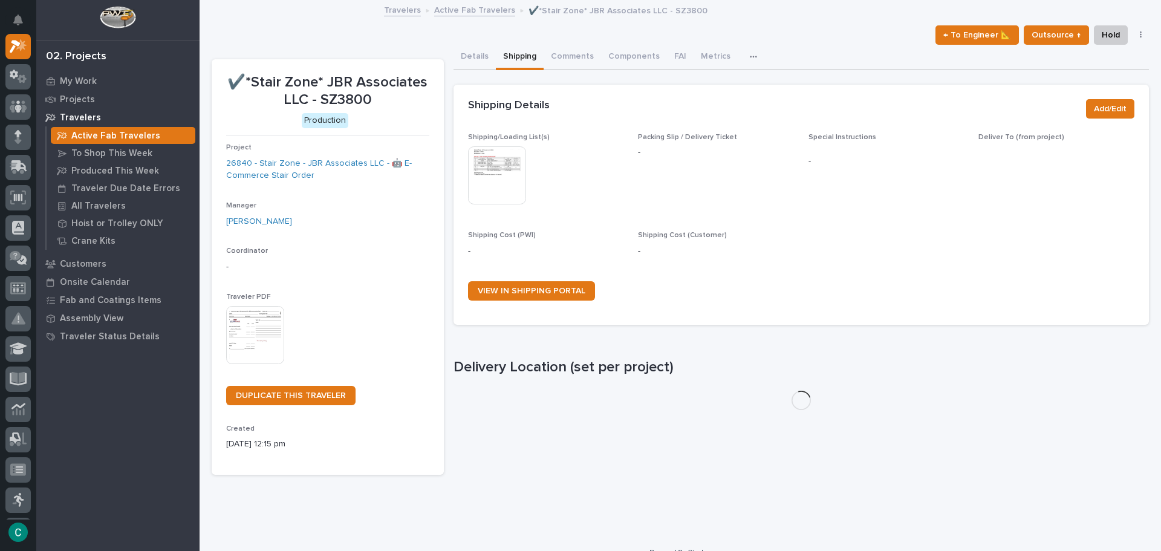
click at [487, 177] on img at bounding box center [497, 175] width 58 height 58
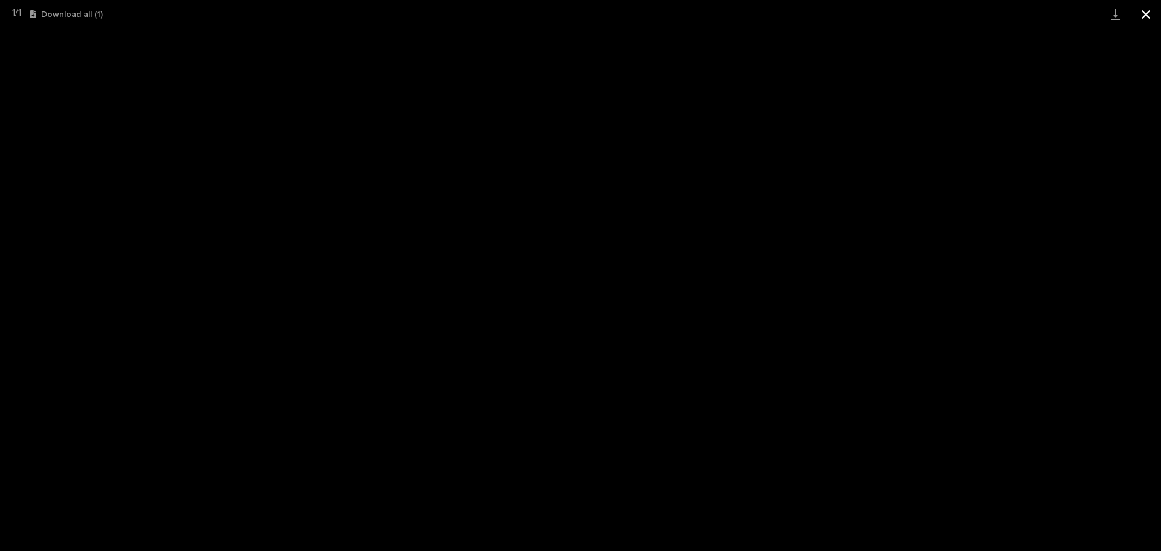
click at [1151, 13] on button "Close gallery" at bounding box center [1145, 14] width 30 height 28
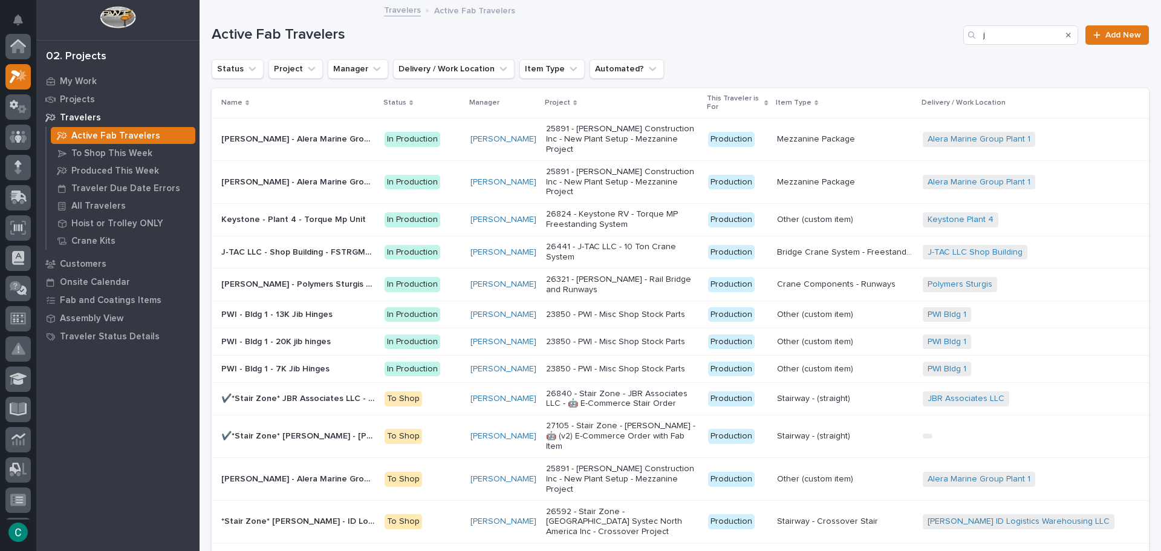
scroll to position [30, 0]
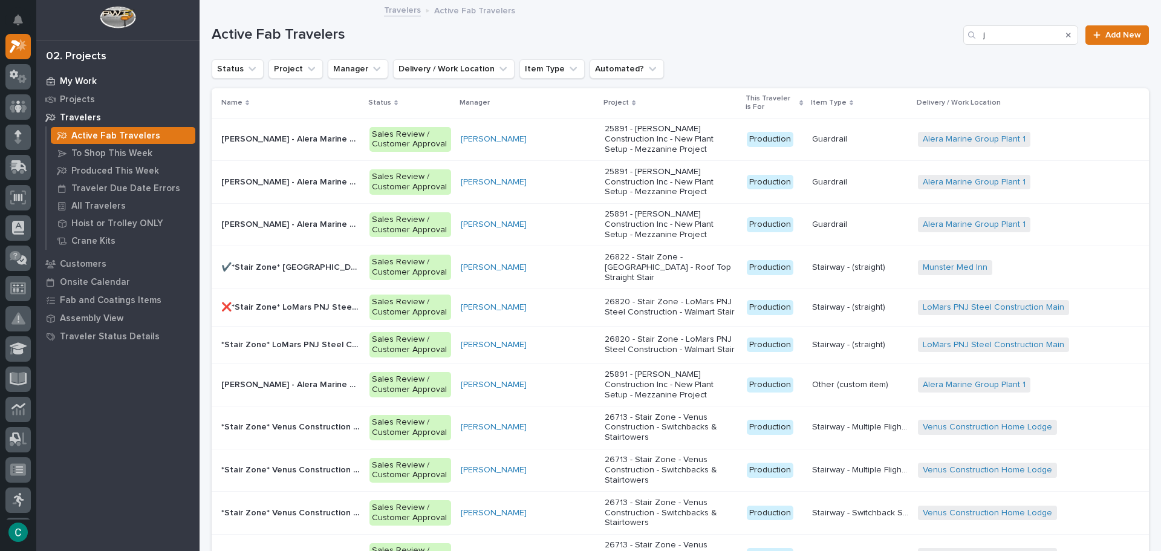
click at [90, 75] on div "My Work" at bounding box center [117, 81] width 157 height 17
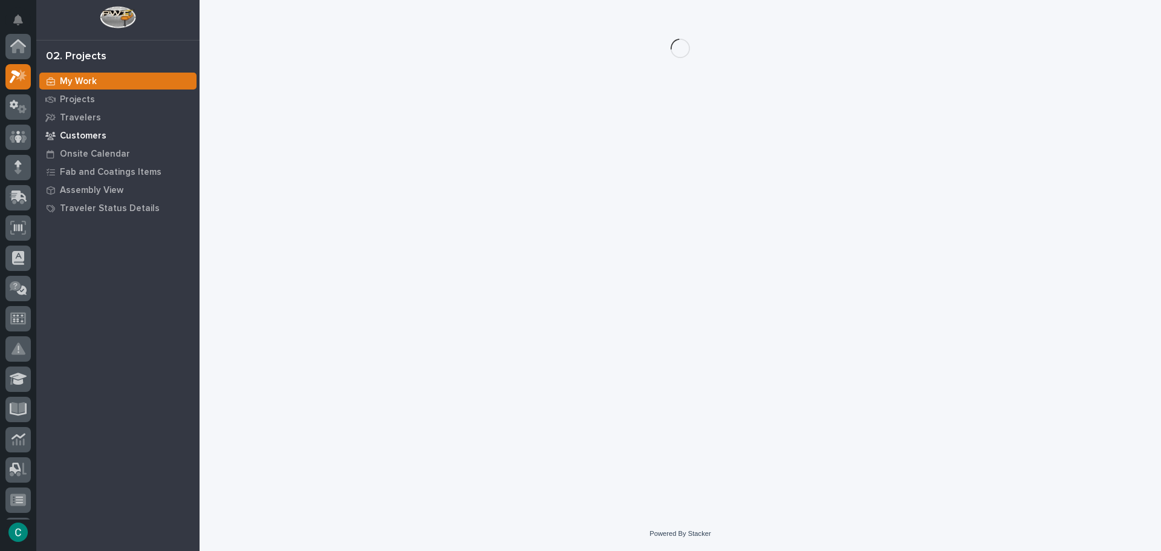
scroll to position [30, 0]
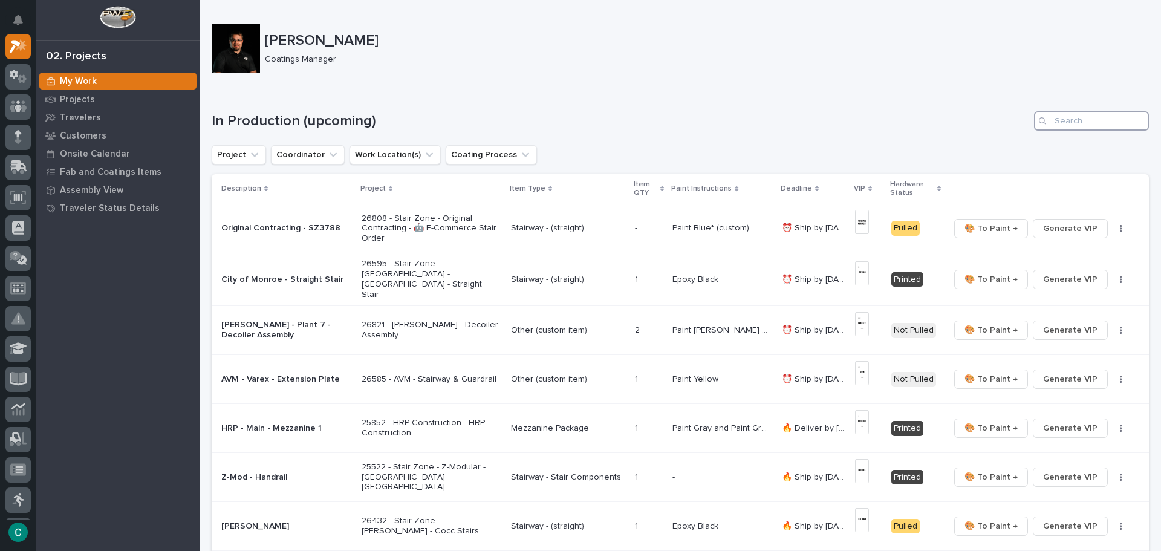
click at [1100, 112] on input "Search" at bounding box center [1091, 120] width 115 height 19
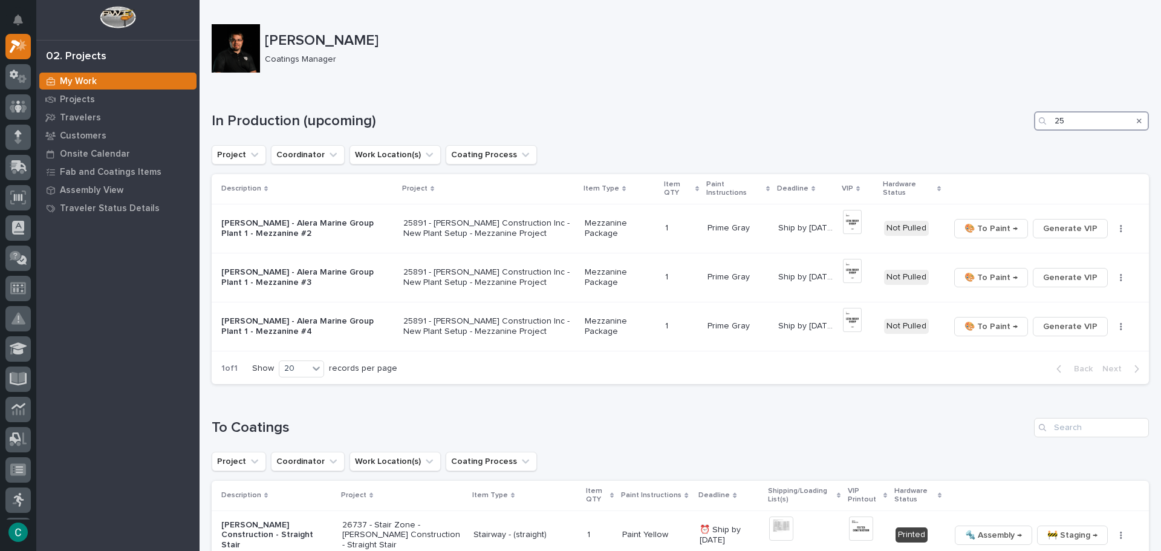
type input "2"
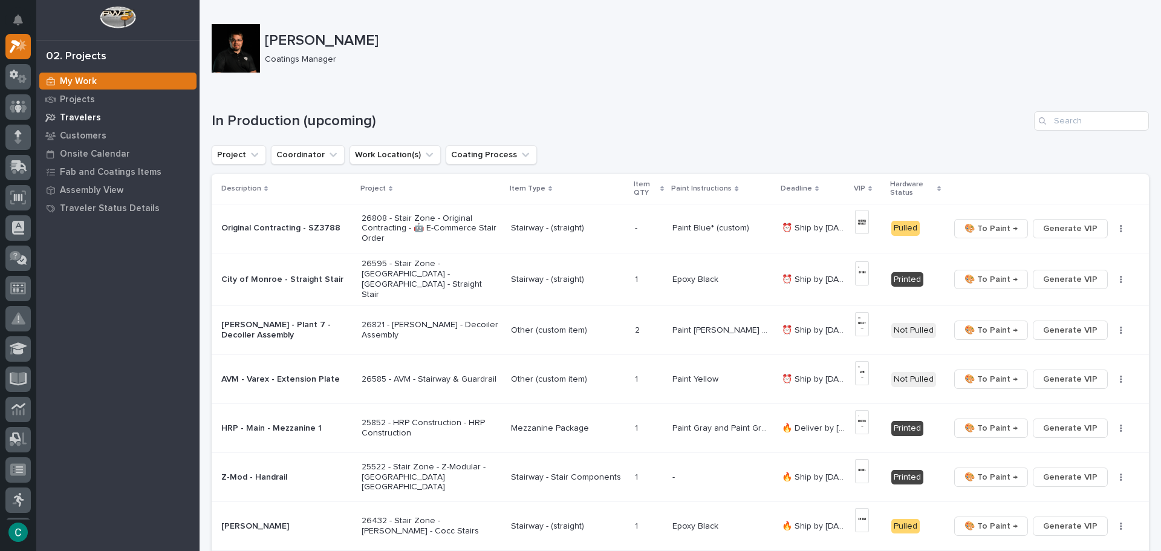
click at [70, 117] on p "Travelers" at bounding box center [80, 117] width 41 height 11
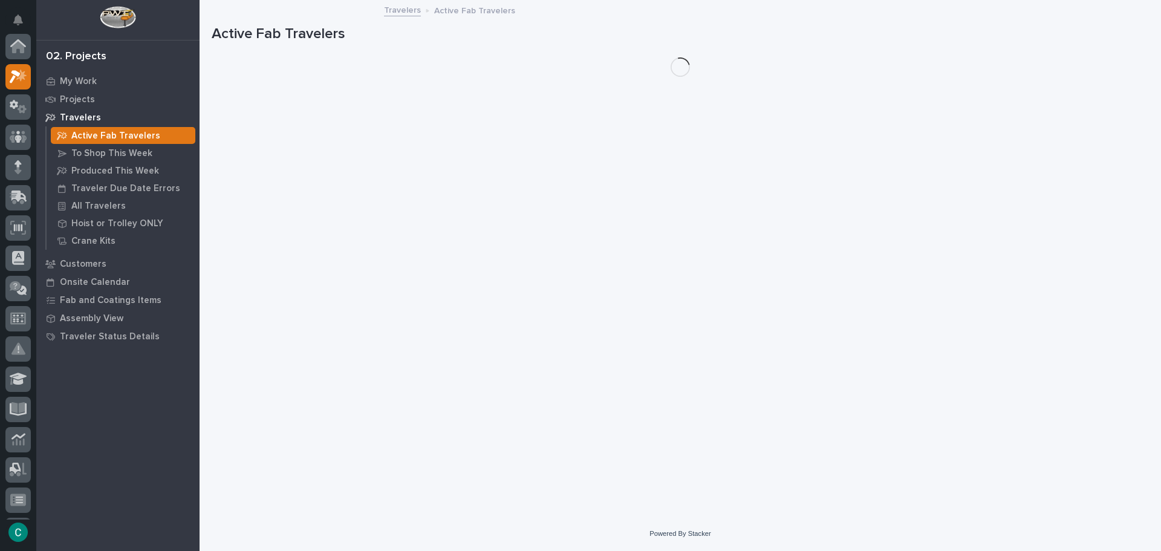
scroll to position [30, 0]
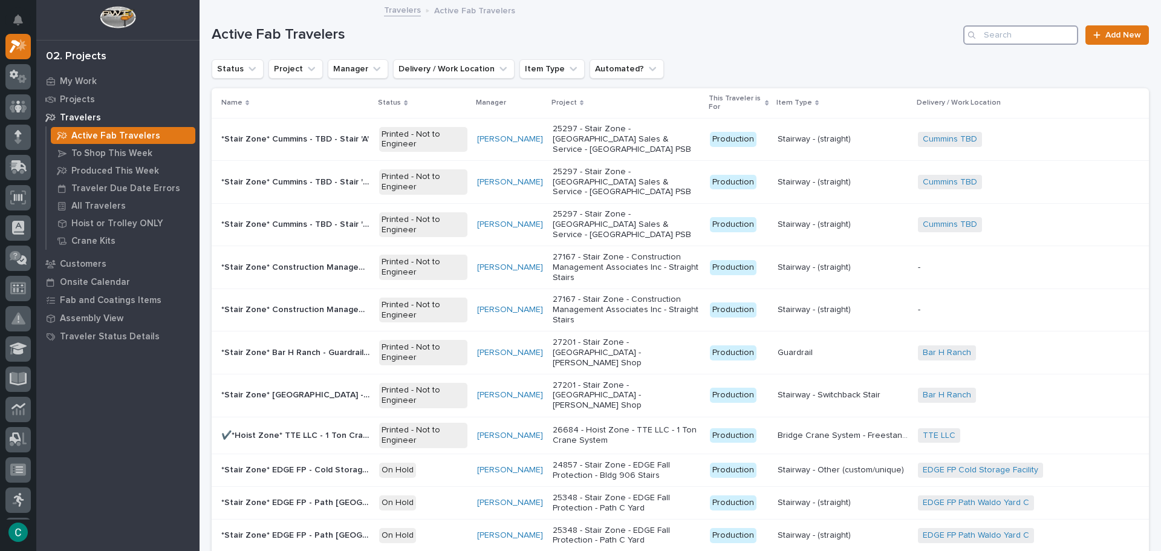
click at [1015, 31] on input "Search" at bounding box center [1020, 34] width 115 height 19
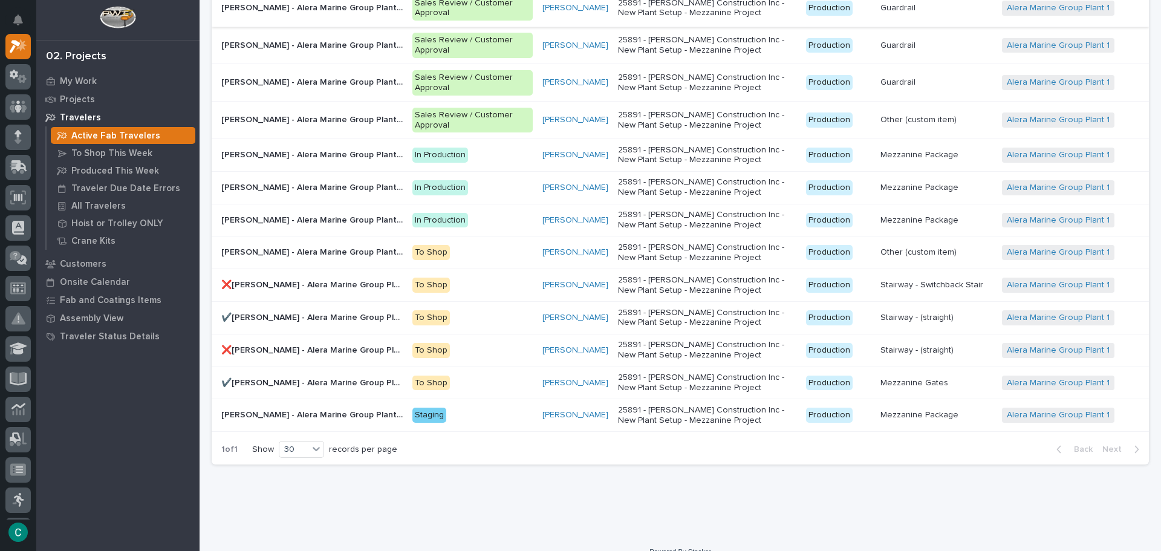
scroll to position [242, 0]
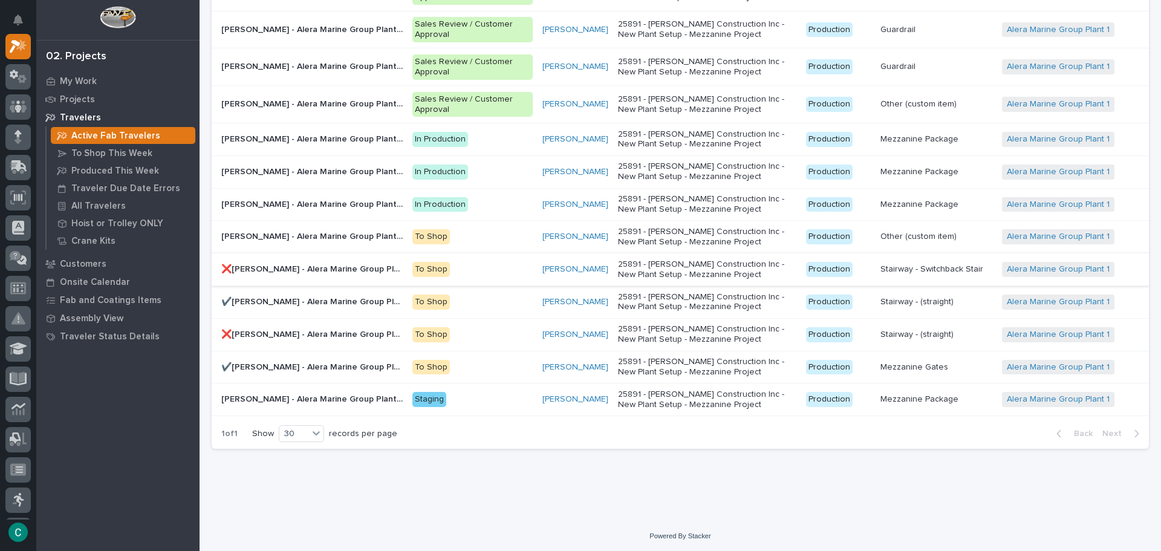
type input "25891"
click at [402, 270] on p "❌Wagner - Alera Marine Group Plant 1 - Breakroom Switchback Stair" at bounding box center [313, 268] width 184 height 13
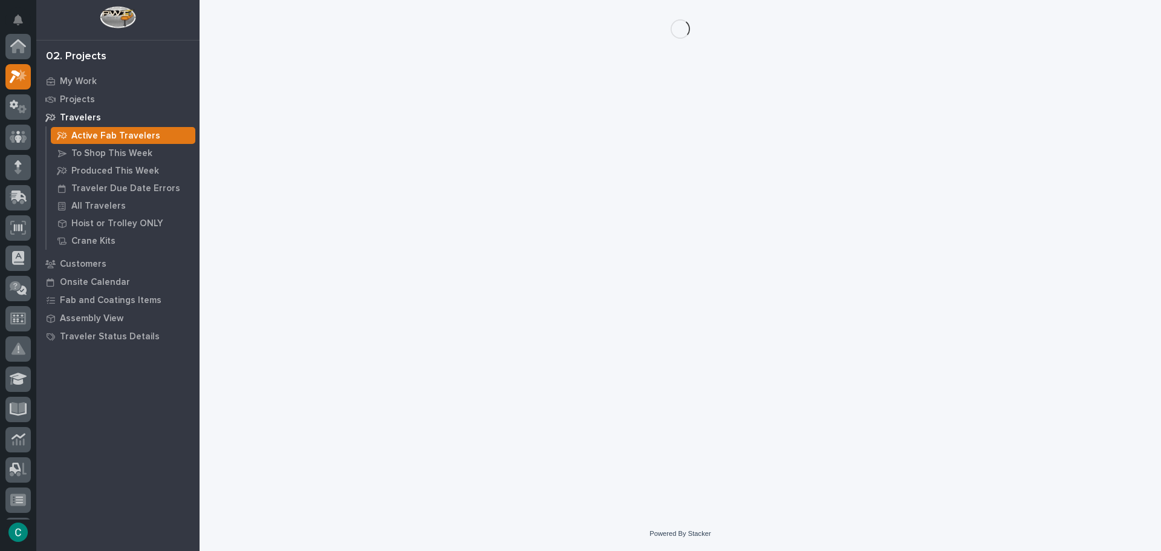
scroll to position [30, 0]
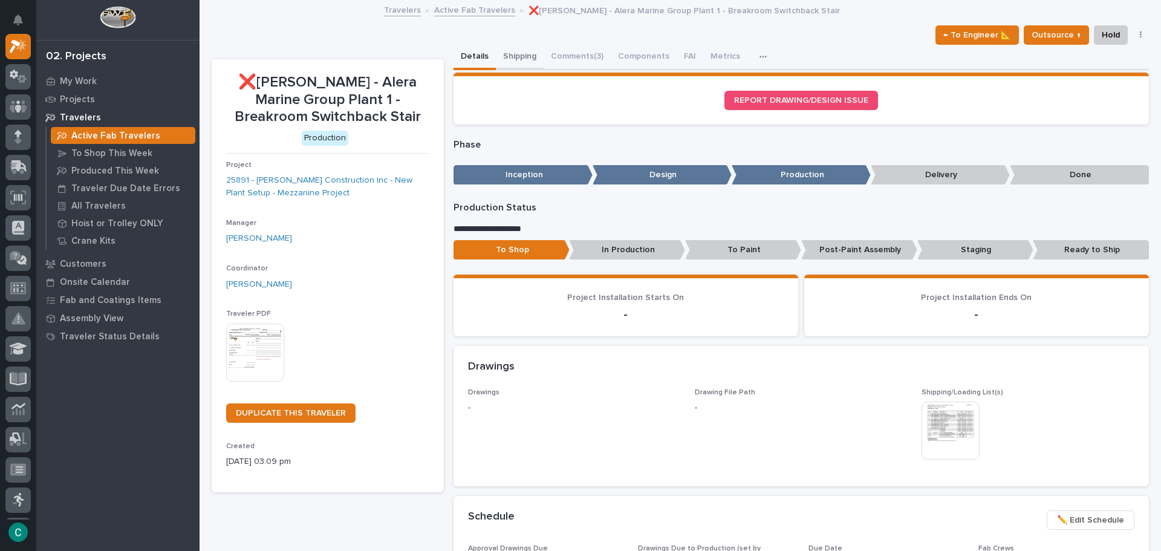
click at [503, 54] on button "Shipping" at bounding box center [520, 57] width 48 height 25
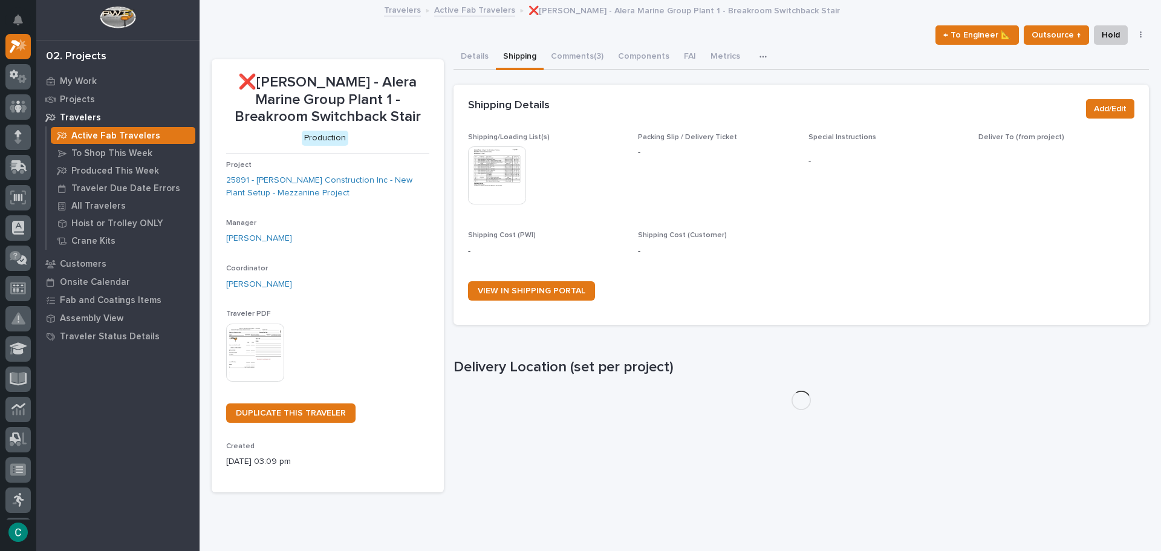
click at [494, 152] on img at bounding box center [497, 175] width 58 height 58
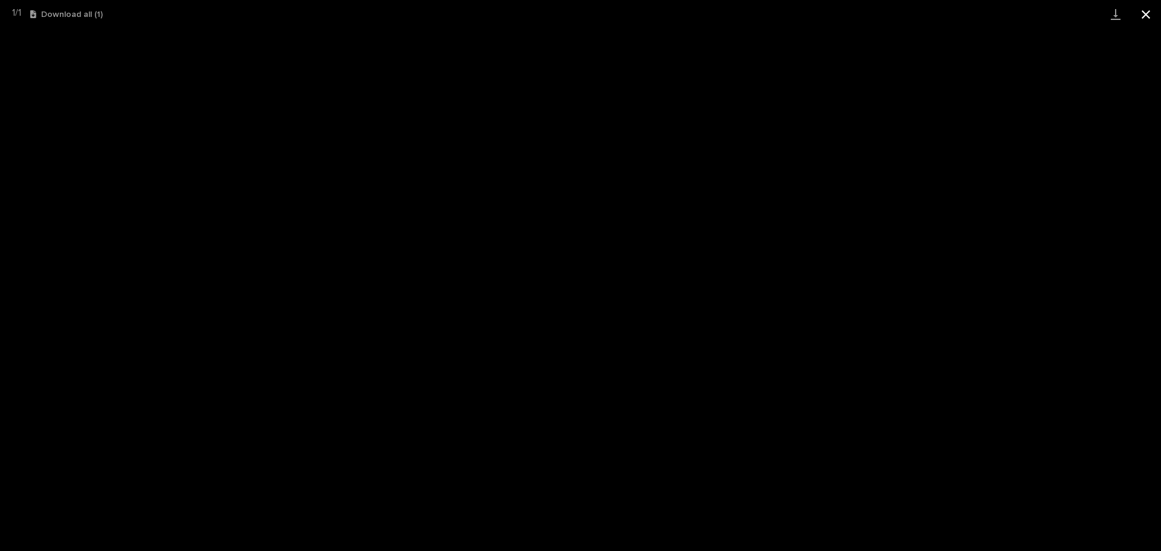
click at [1146, 20] on button "Close gallery" at bounding box center [1145, 14] width 30 height 28
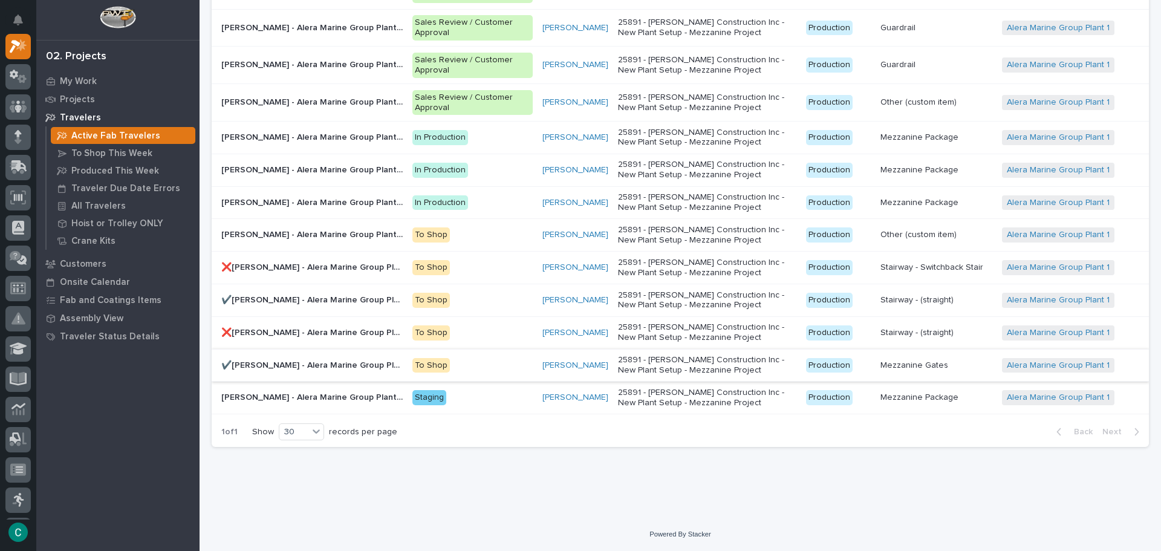
scroll to position [244, 0]
click at [432, 298] on div "To Shop" at bounding box center [430, 299] width 37 height 15
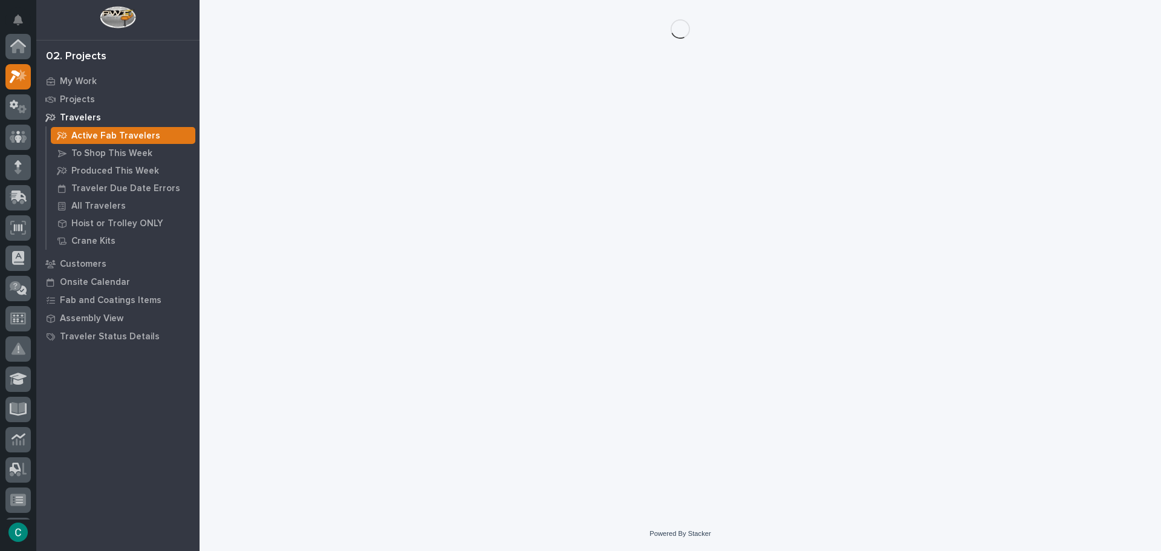
scroll to position [30, 0]
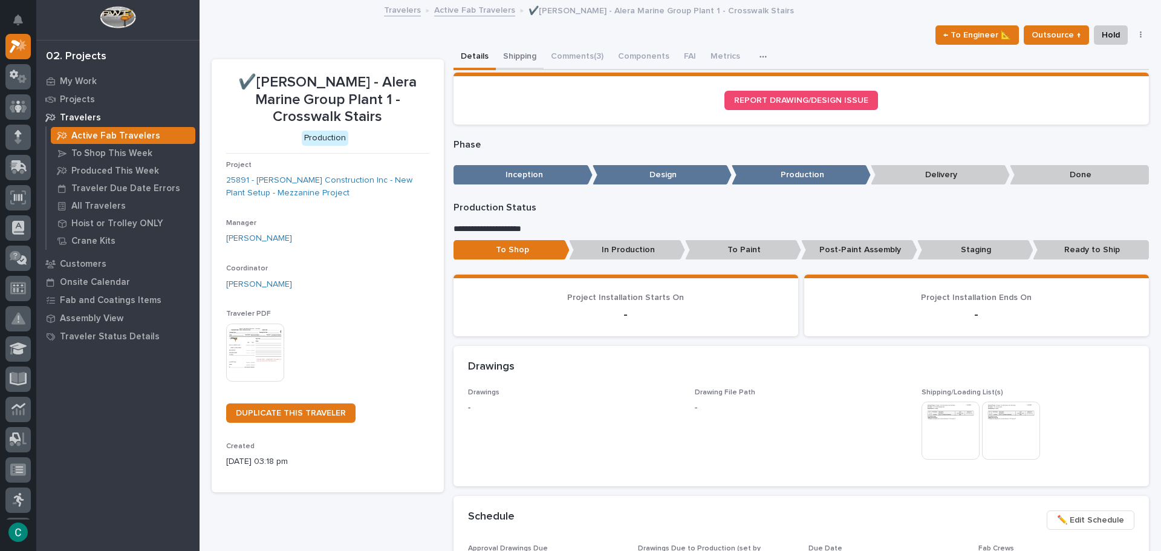
click at [498, 54] on button "Shipping" at bounding box center [520, 57] width 48 height 25
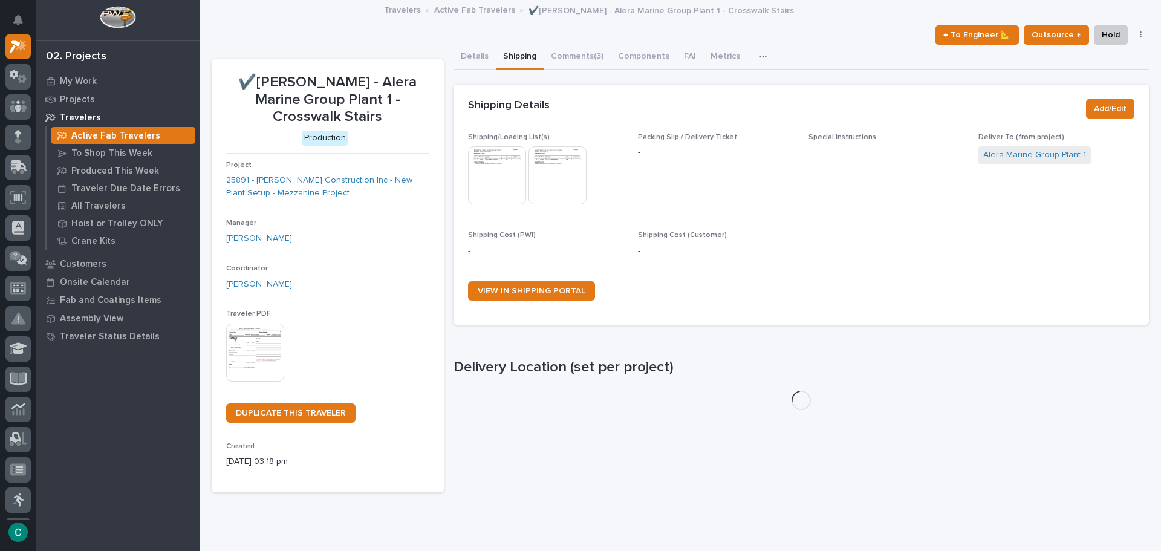
click at [554, 176] on img at bounding box center [557, 175] width 58 height 58
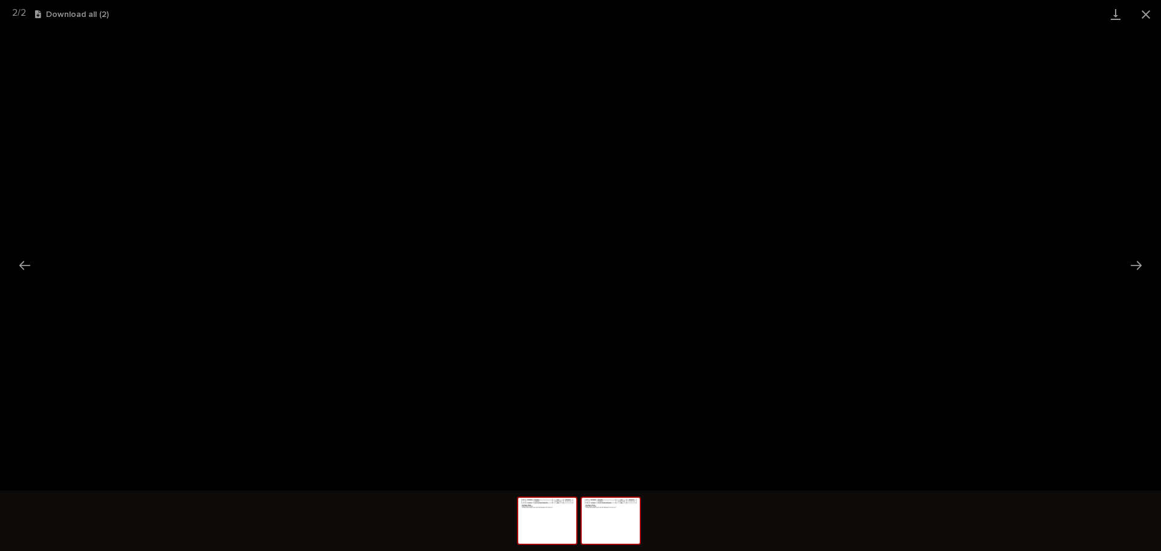
click at [545, 522] on img at bounding box center [547, 520] width 58 height 46
click at [1150, 11] on button "Close gallery" at bounding box center [1145, 14] width 30 height 28
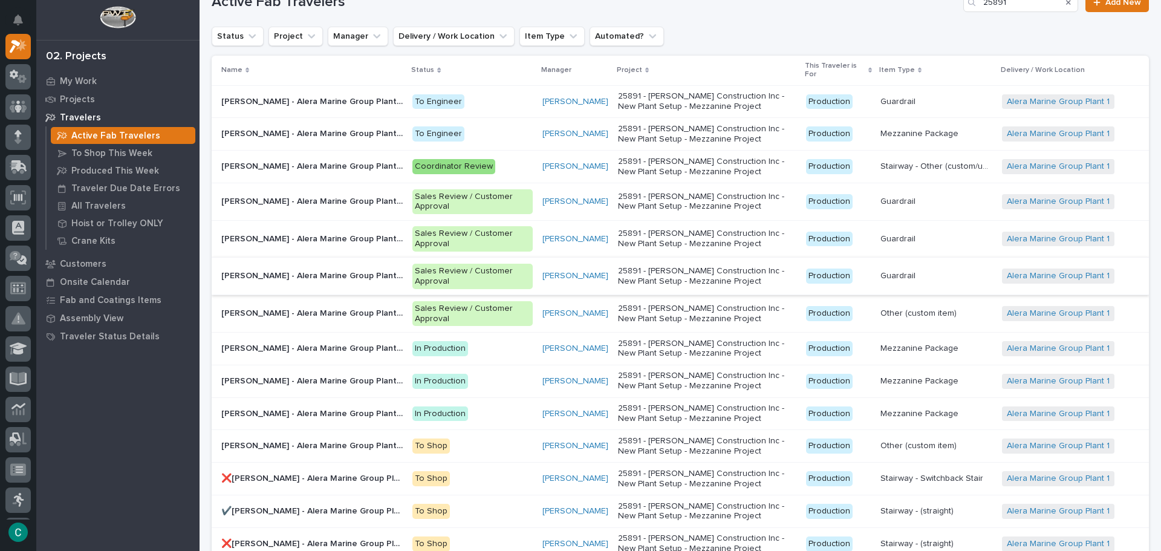
scroll to position [181, 0]
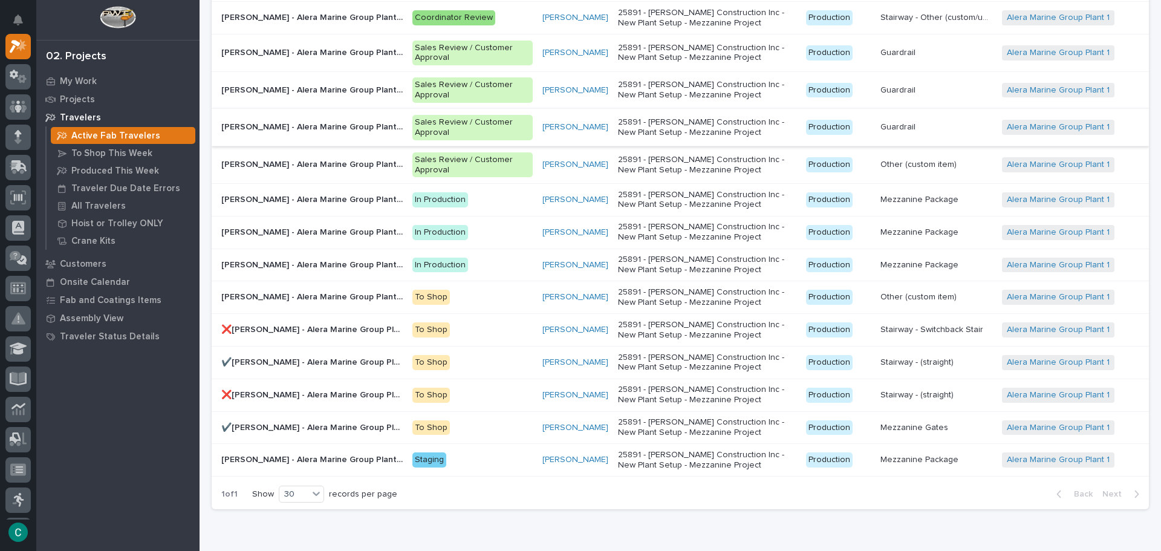
click at [380, 397] on p "❌Wagner - Alera Marine Group Plant 1 - Production Stairs" at bounding box center [313, 393] width 184 height 13
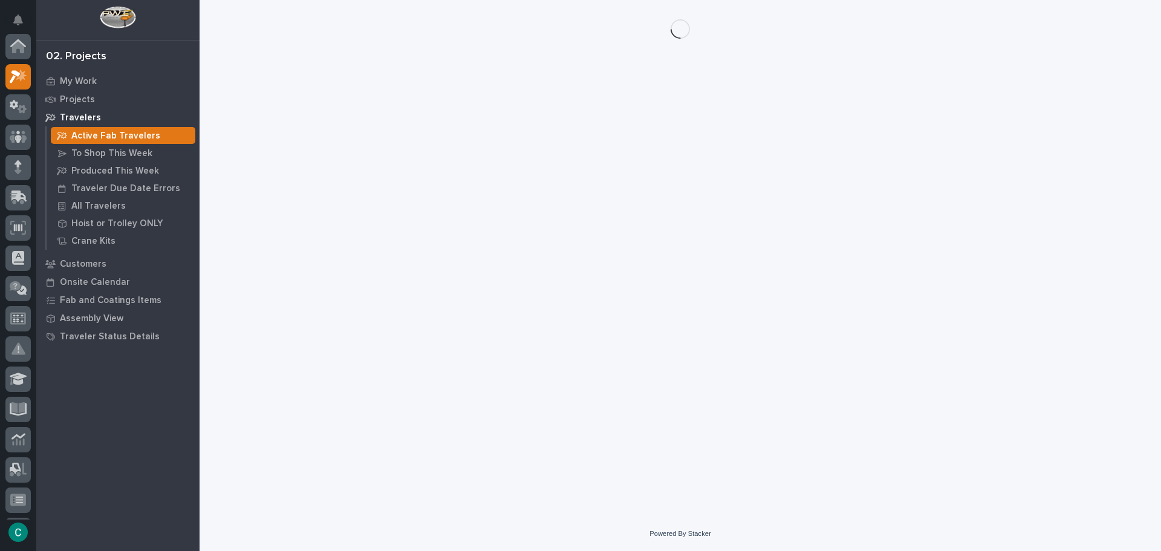
scroll to position [30, 0]
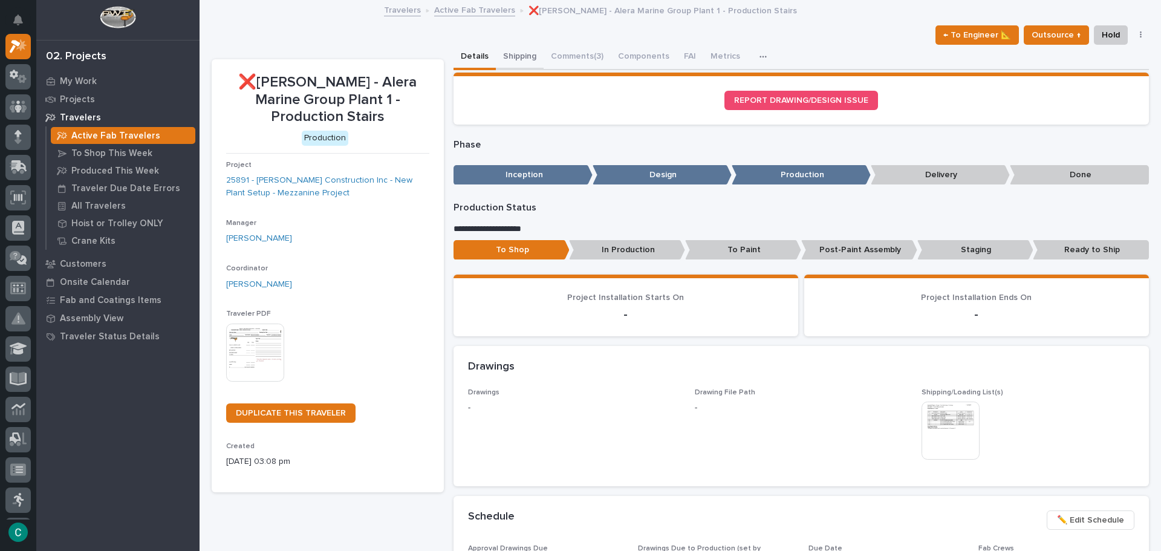
click at [521, 58] on button "Shipping" at bounding box center [520, 57] width 48 height 25
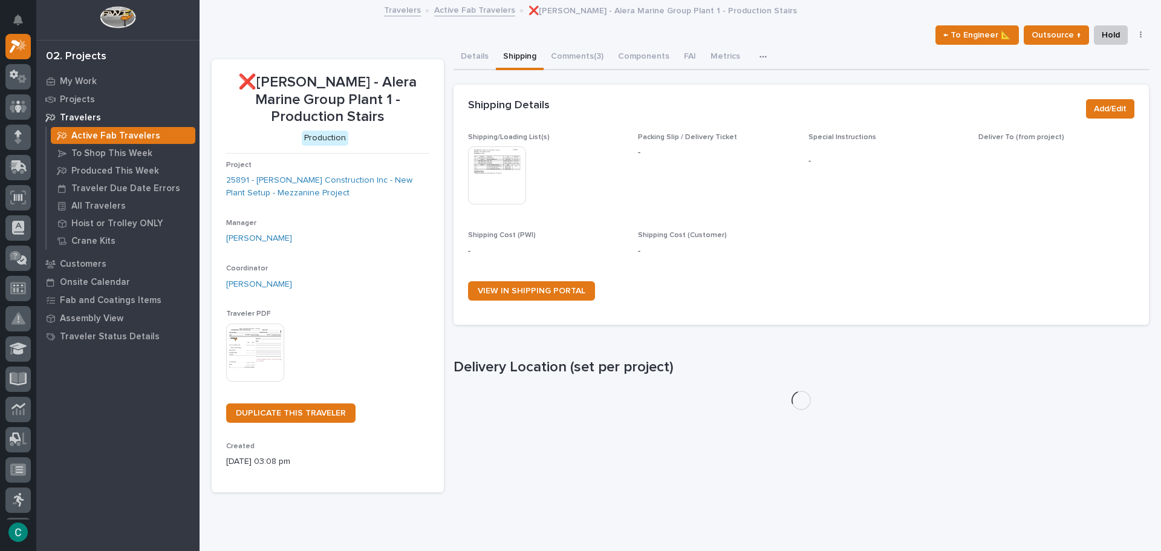
click at [491, 182] on img at bounding box center [497, 175] width 58 height 58
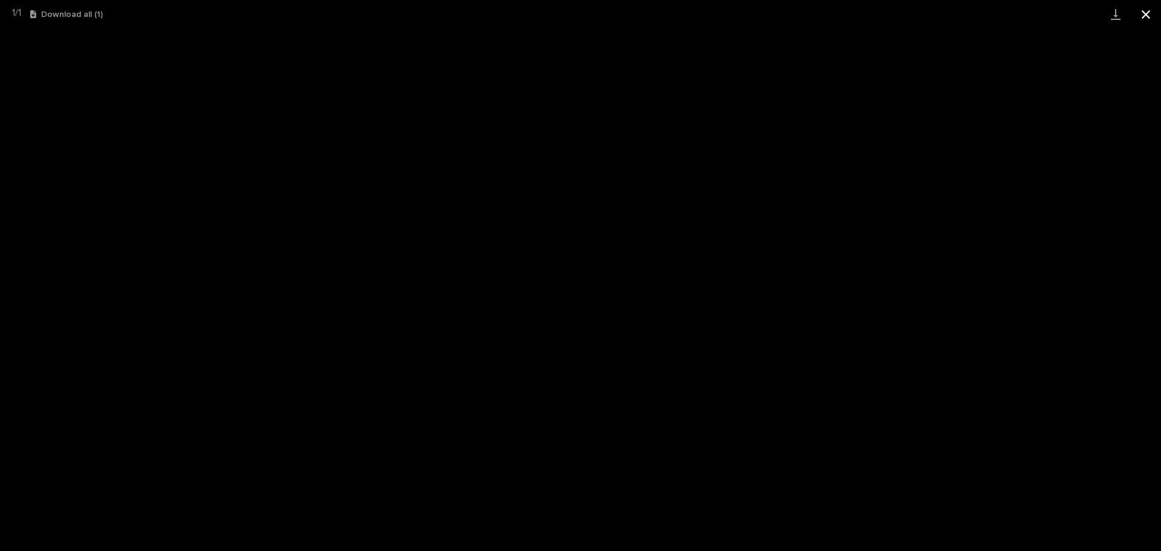
click at [1152, 11] on button "Close gallery" at bounding box center [1145, 14] width 30 height 28
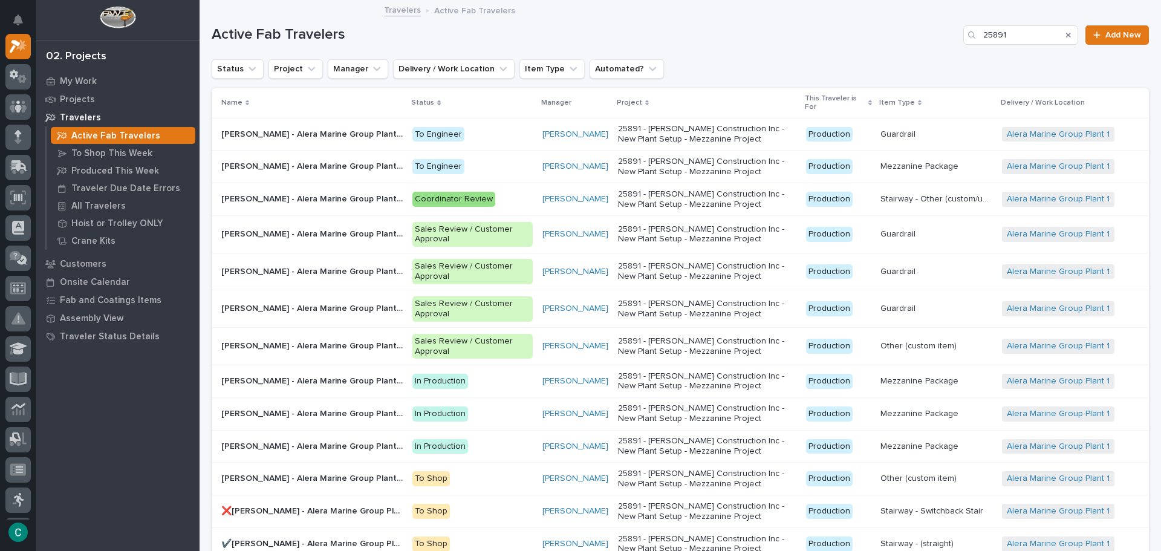
click at [368, 197] on p "Wagner - Alera Marine Group Plant 1 - Office Custom Switchback Stairs" at bounding box center [313, 198] width 184 height 13
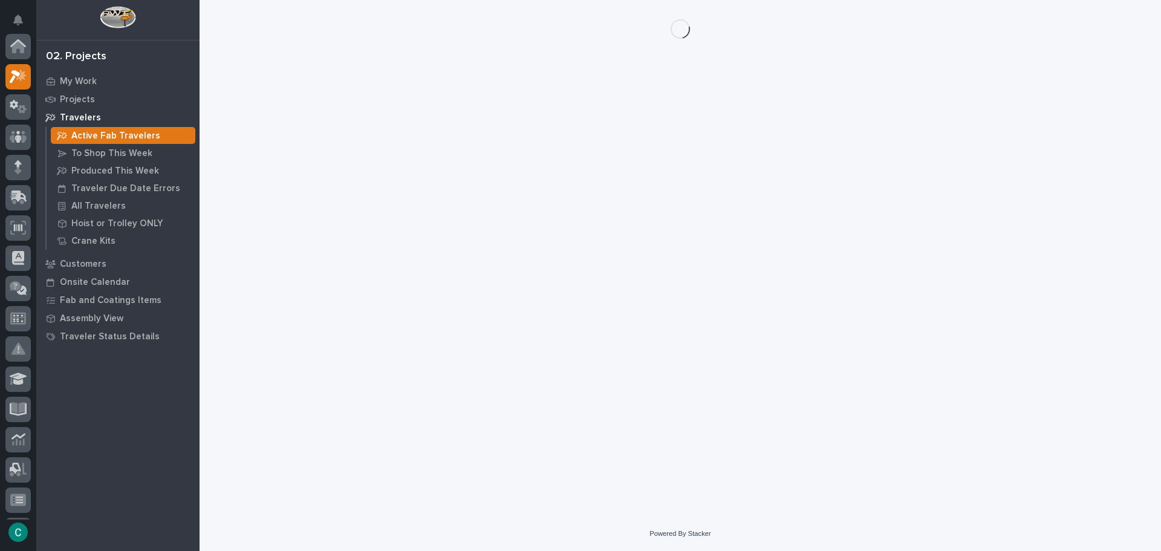
scroll to position [30, 0]
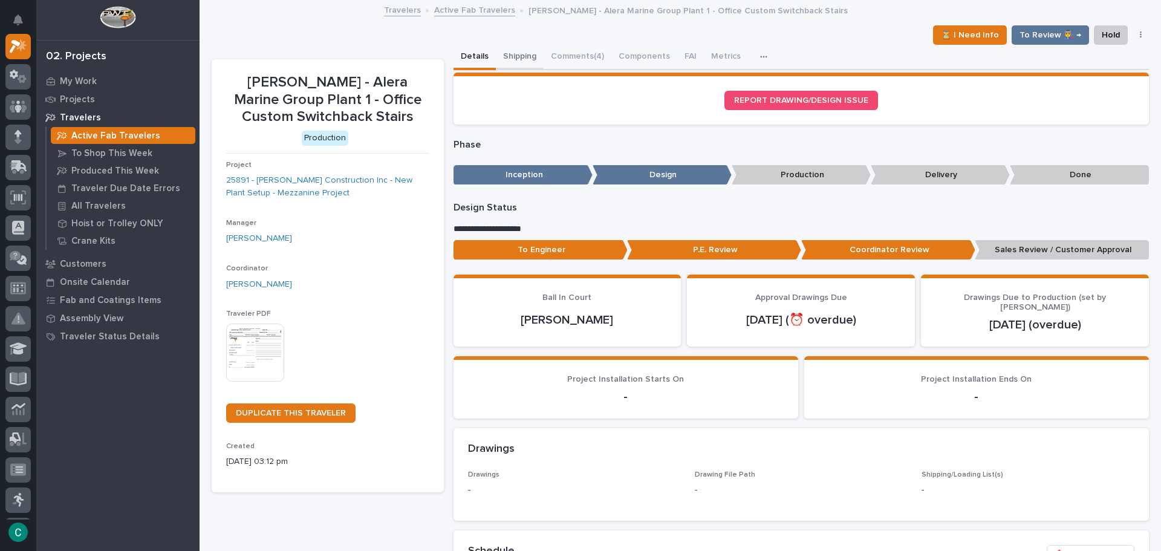
click at [523, 53] on button "Shipping" at bounding box center [520, 57] width 48 height 25
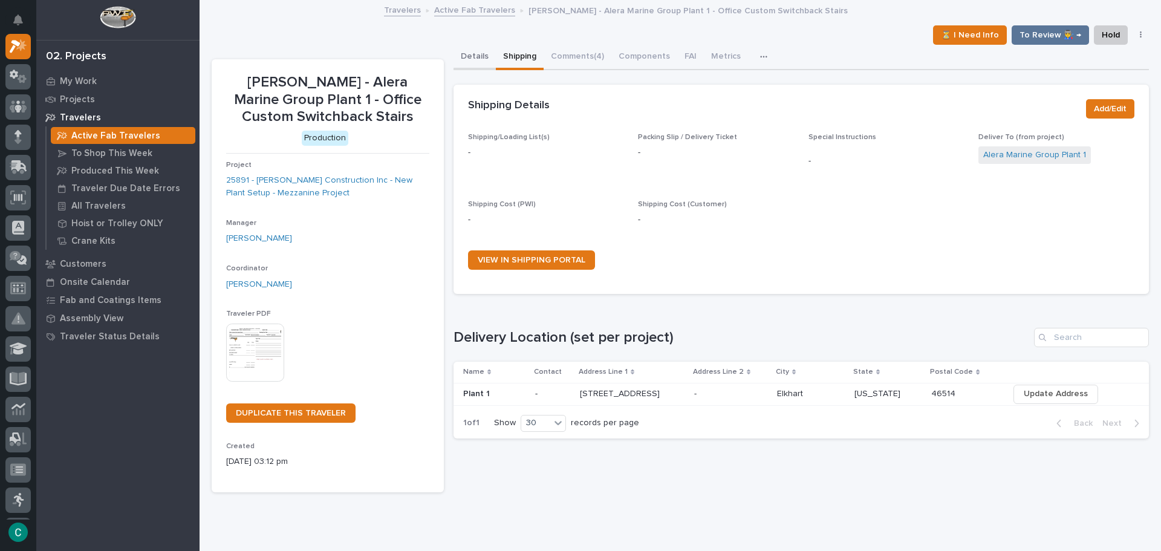
click at [464, 51] on button "Details" at bounding box center [474, 57] width 42 height 25
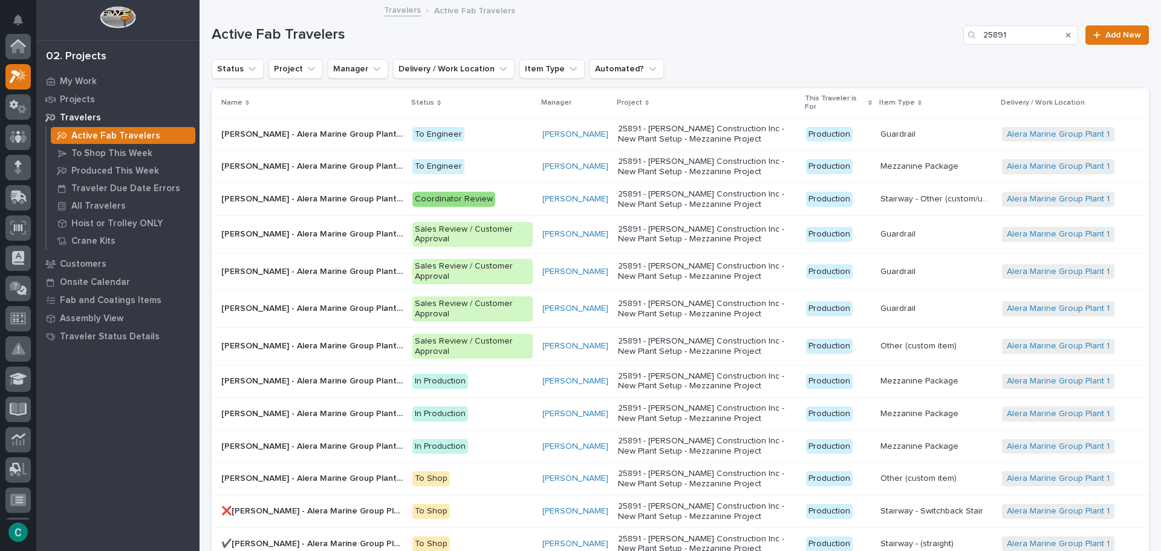
scroll to position [30, 0]
click at [85, 82] on p "My Work" at bounding box center [78, 81] width 37 height 11
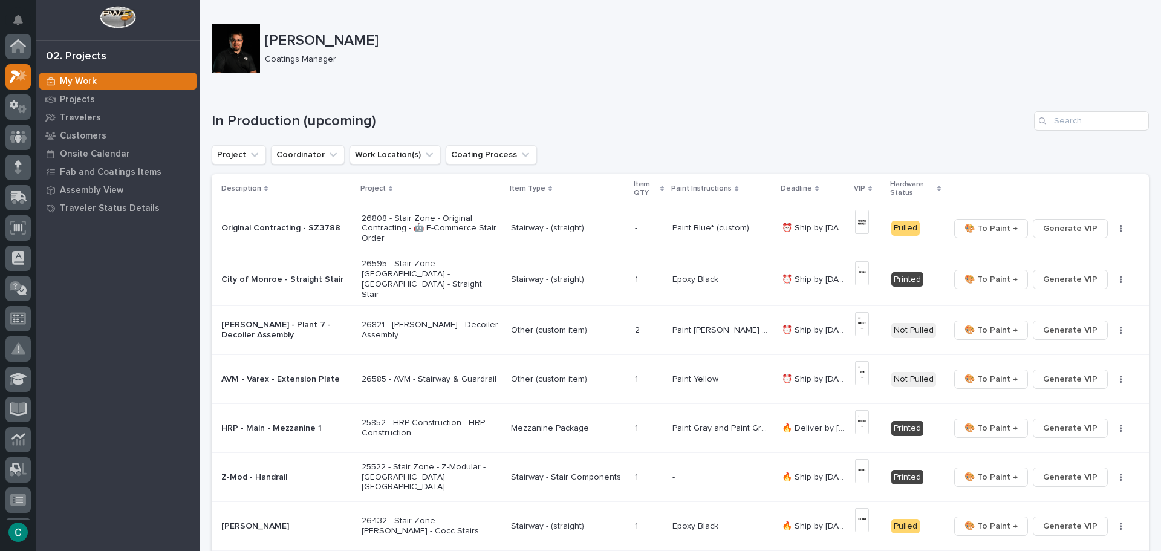
scroll to position [30, 0]
click at [517, 221] on div "Stairway - (straight)" at bounding box center [568, 227] width 114 height 13
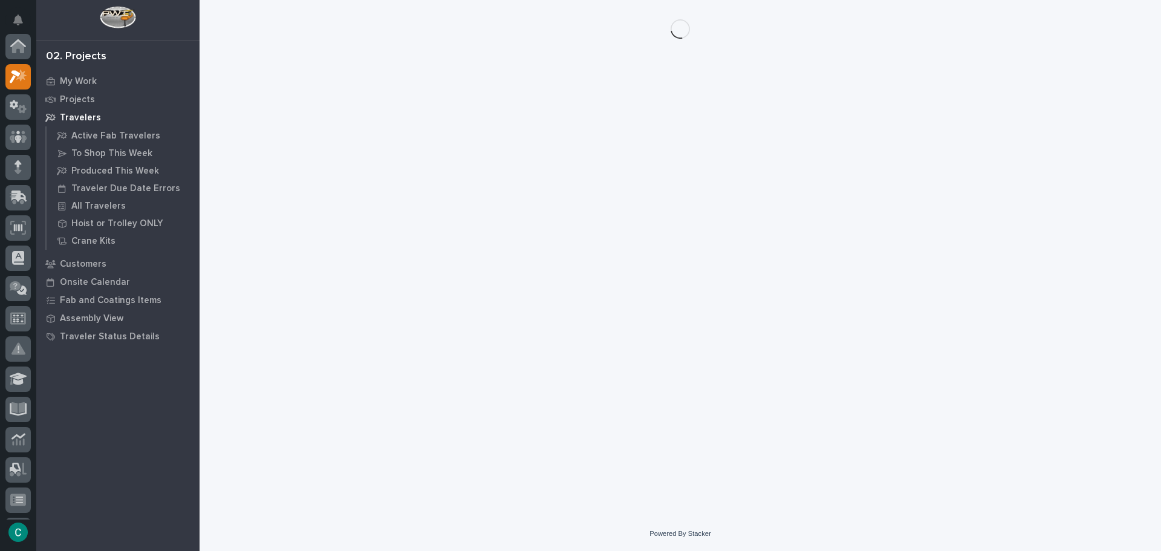
scroll to position [30, 0]
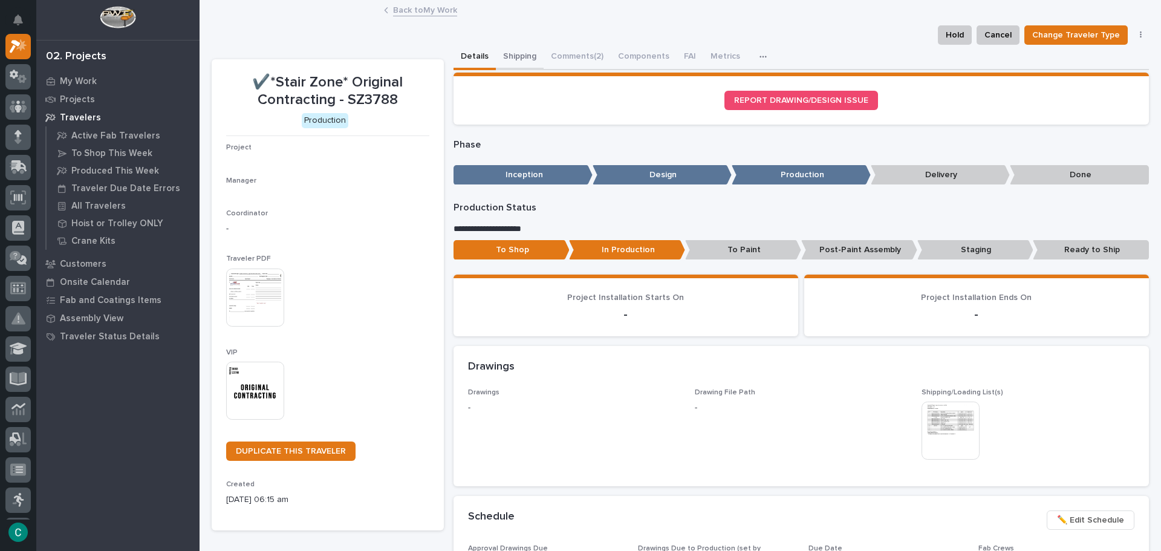
click at [525, 56] on button "Shipping" at bounding box center [520, 57] width 48 height 25
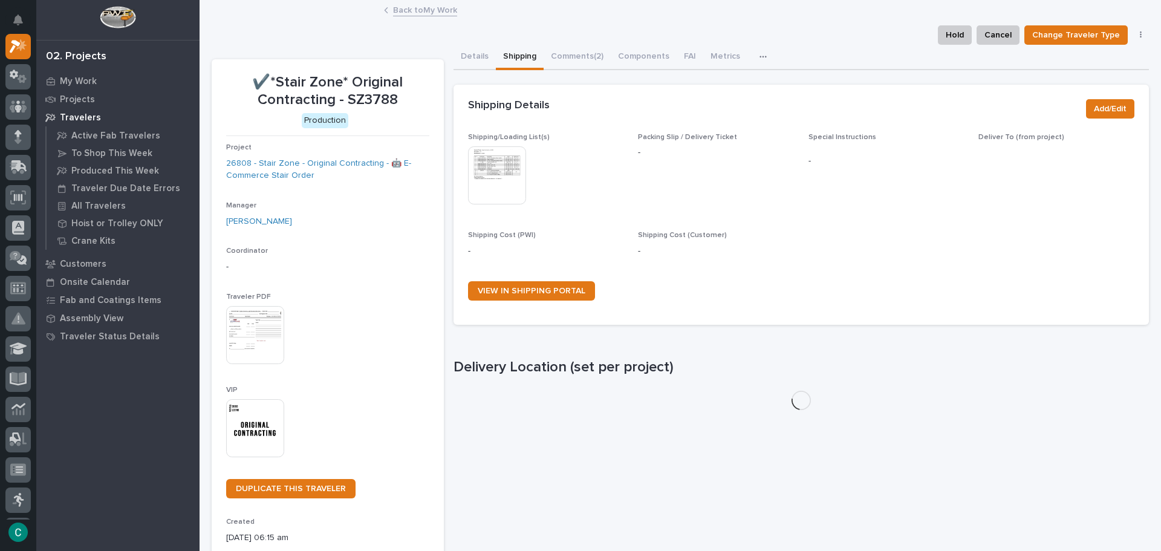
click at [505, 157] on img at bounding box center [497, 175] width 58 height 58
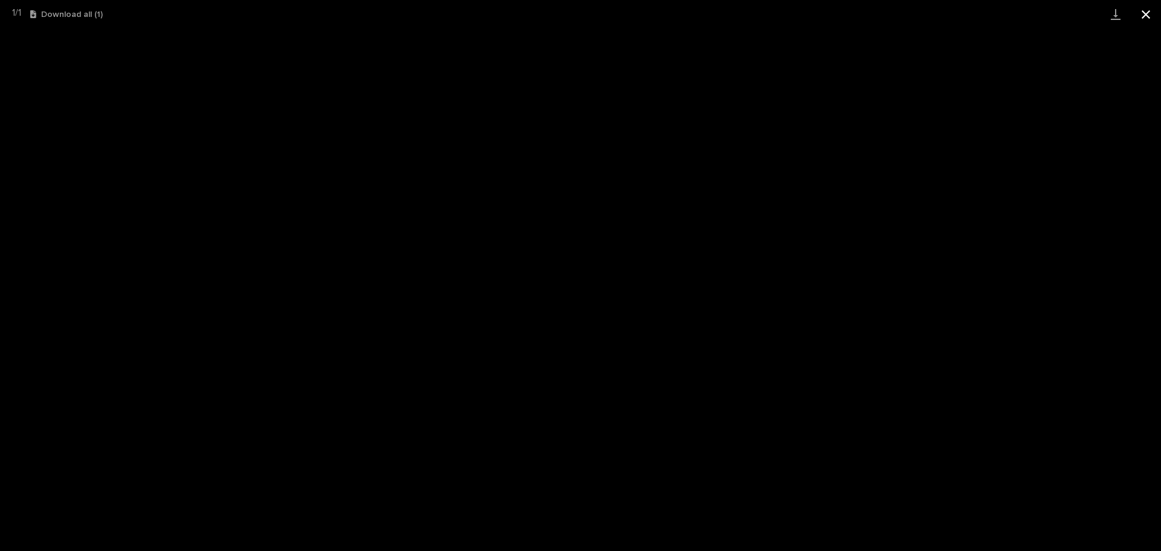
click at [1142, 13] on button "Close gallery" at bounding box center [1145, 14] width 30 height 28
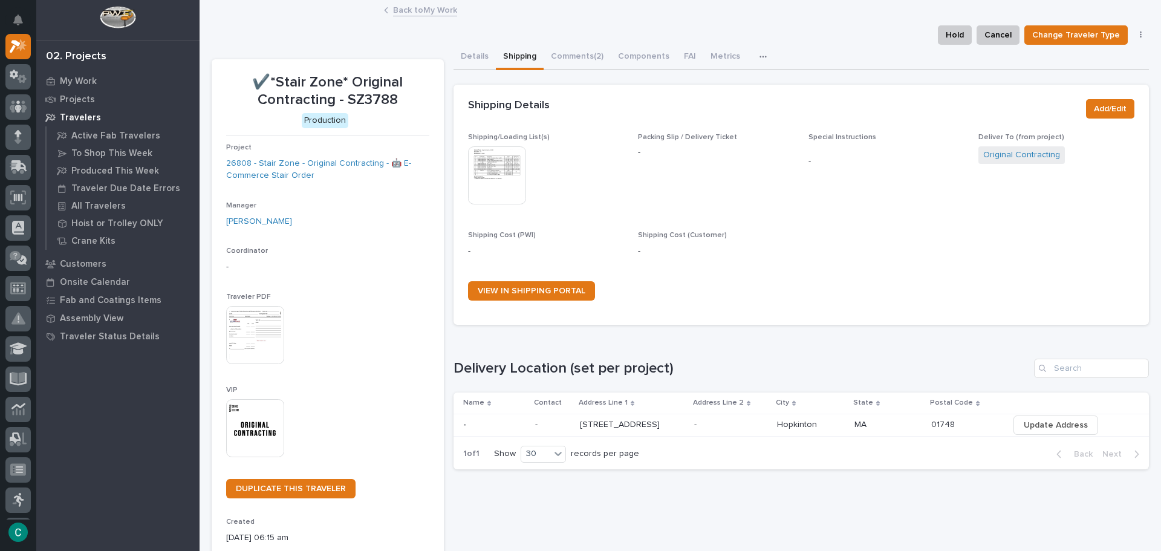
click at [438, 14] on link "Back to My Work" at bounding box center [425, 9] width 64 height 14
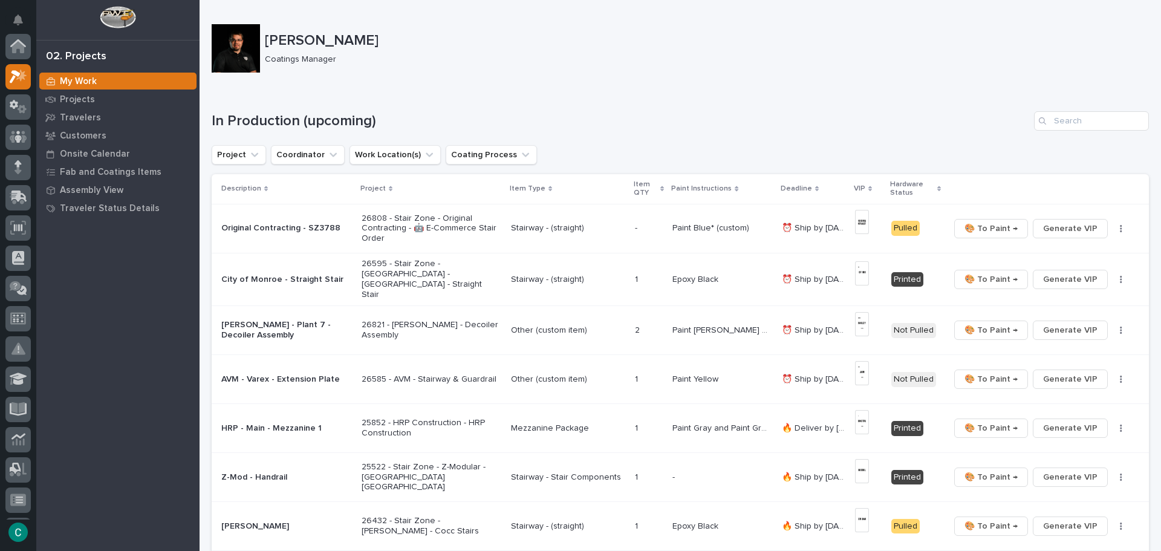
scroll to position [30, 0]
